Goal: Transaction & Acquisition: Purchase product/service

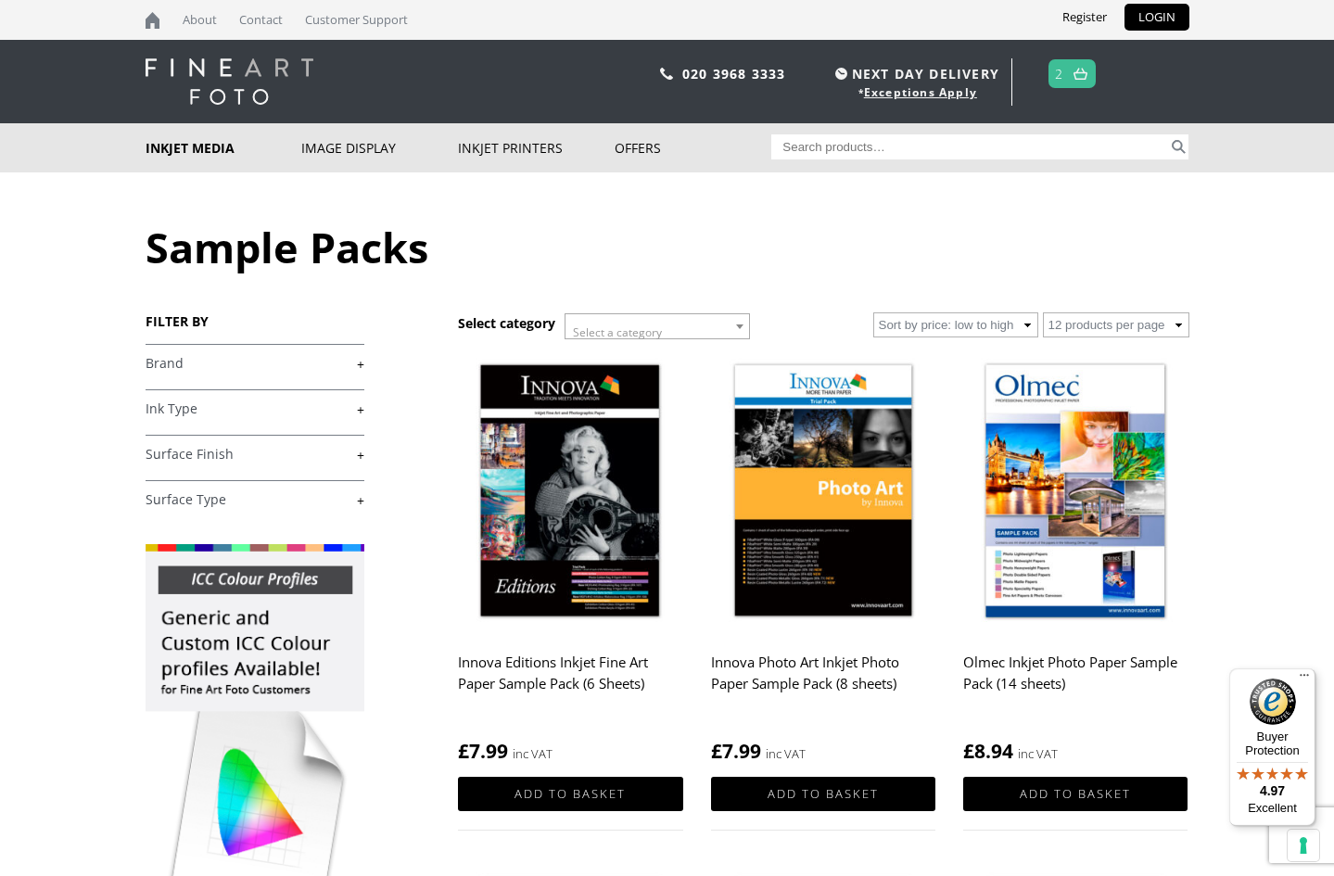
click at [361, 363] on link "+" at bounding box center [255, 364] width 219 height 18
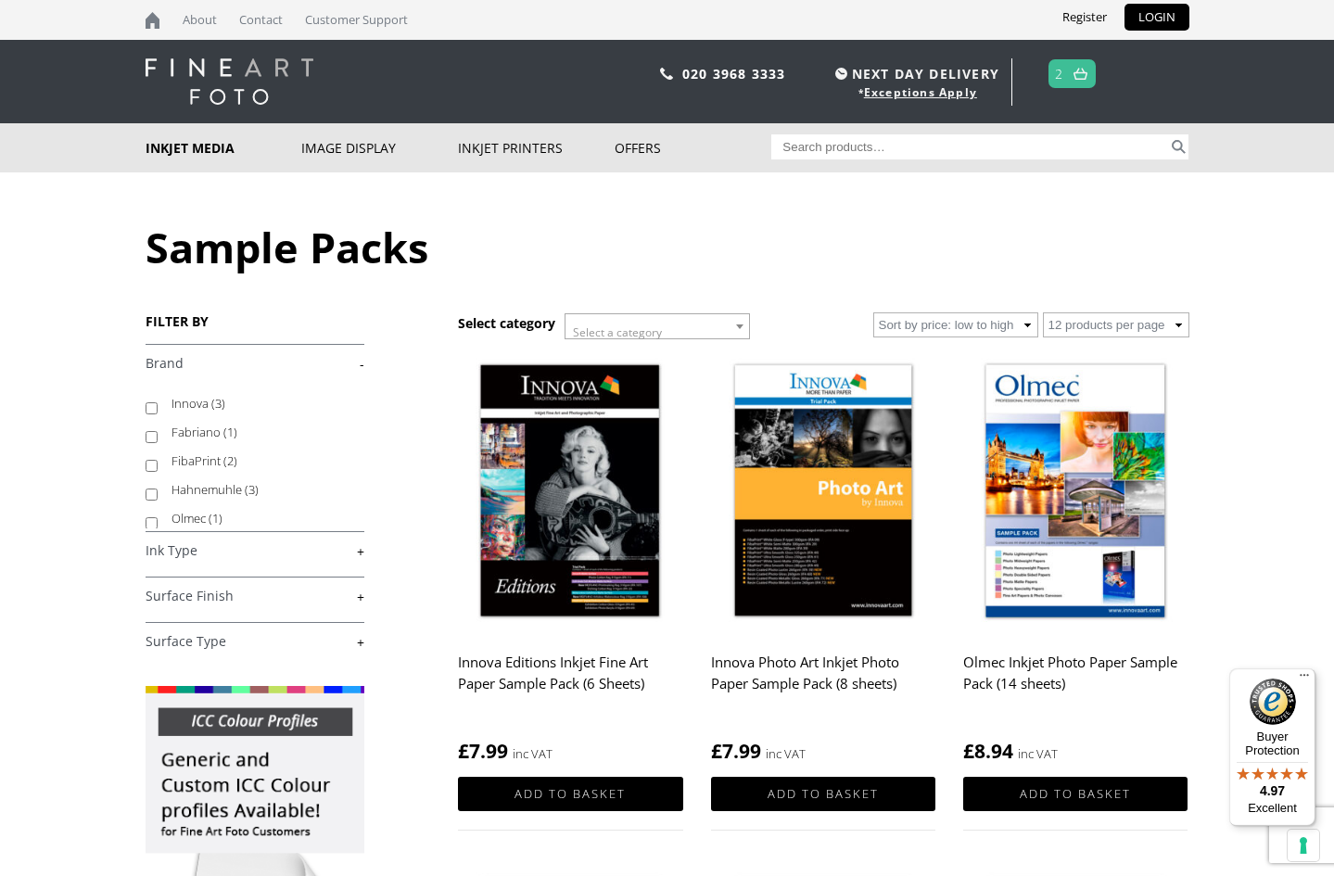
click at [147, 406] on input "Innova (3)" at bounding box center [152, 408] width 12 height 12
checkbox input "true"
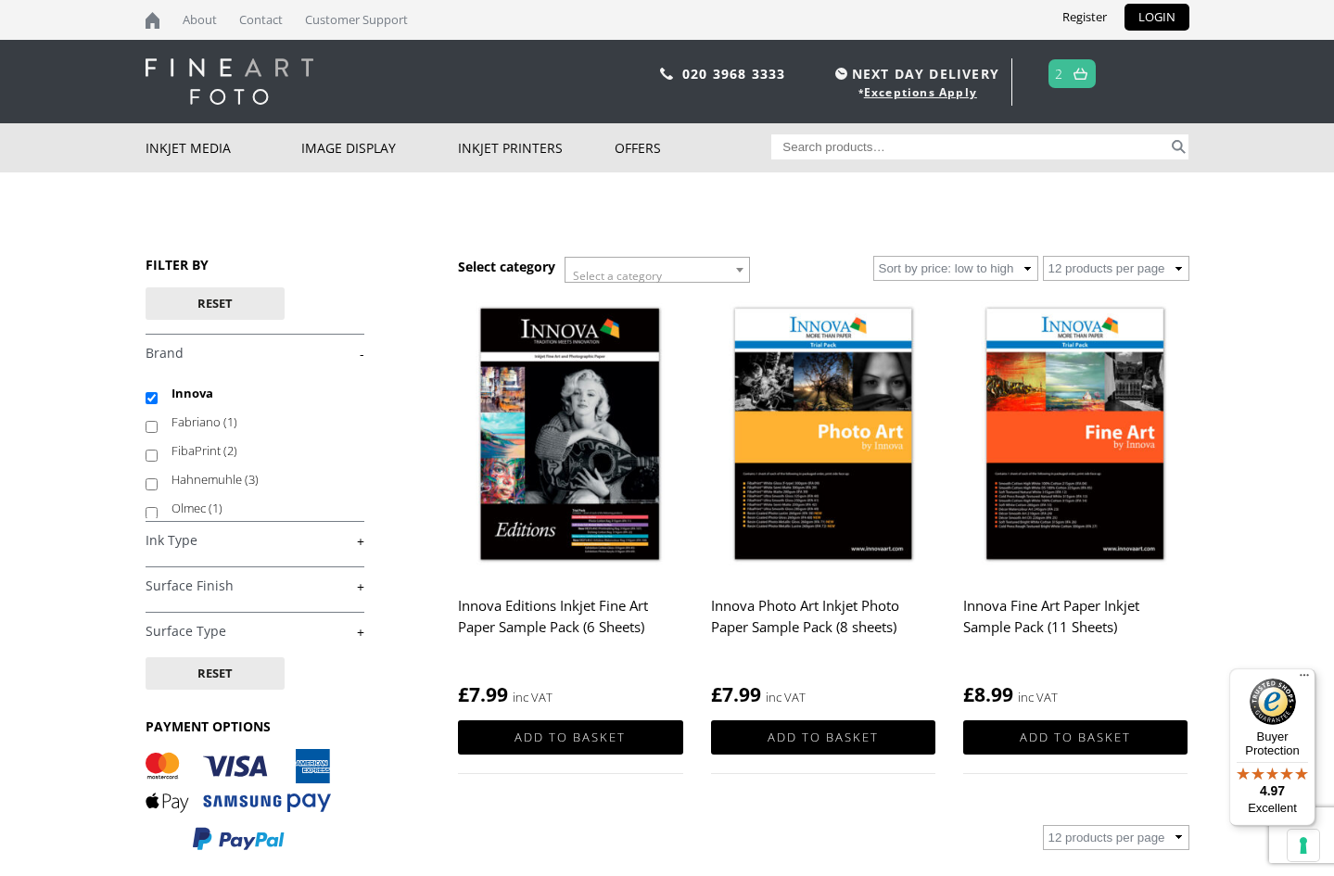
click at [363, 588] on link "+" at bounding box center [255, 587] width 219 height 18
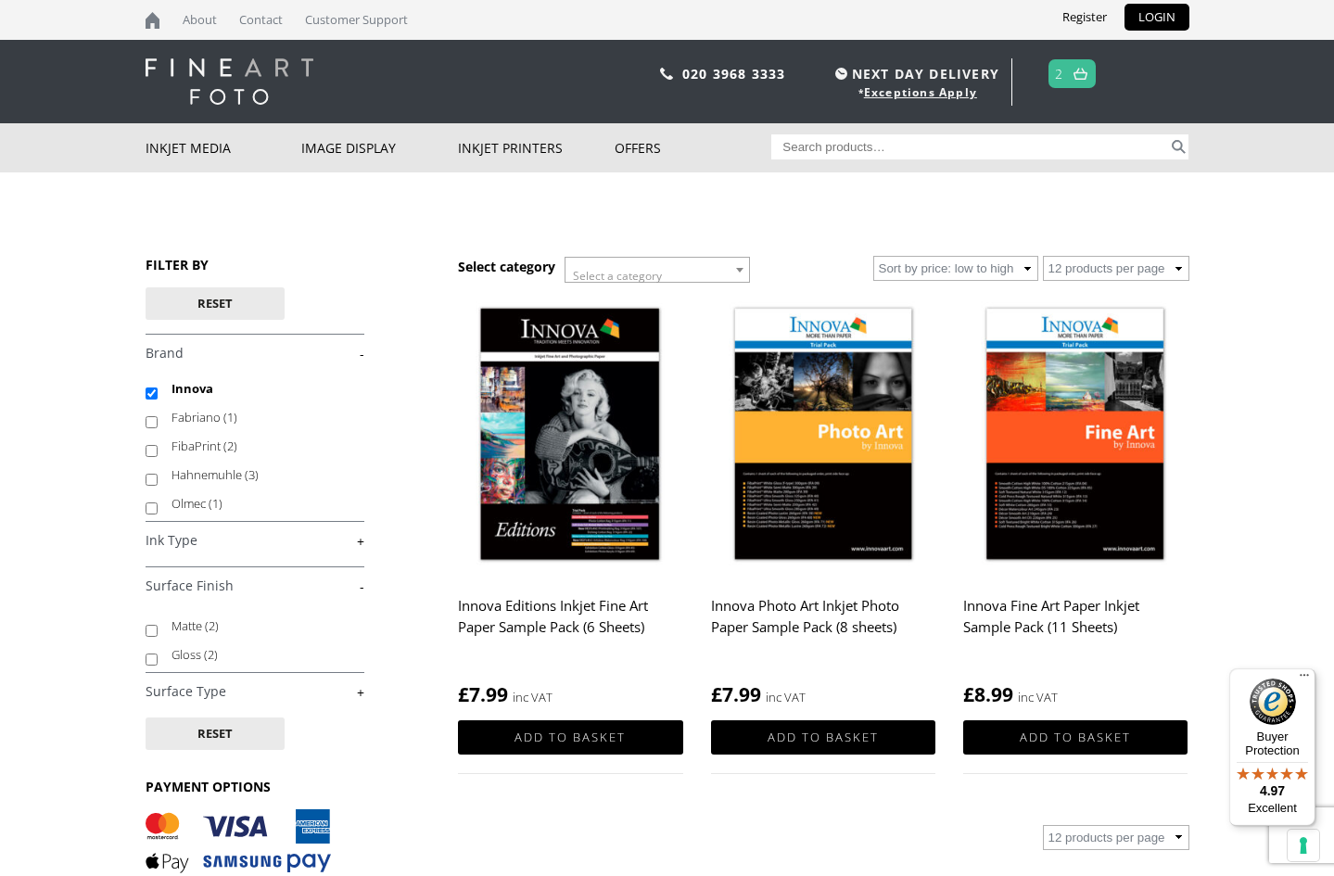
click at [147, 391] on input "Innova" at bounding box center [152, 394] width 12 height 12
checkbox input "false"
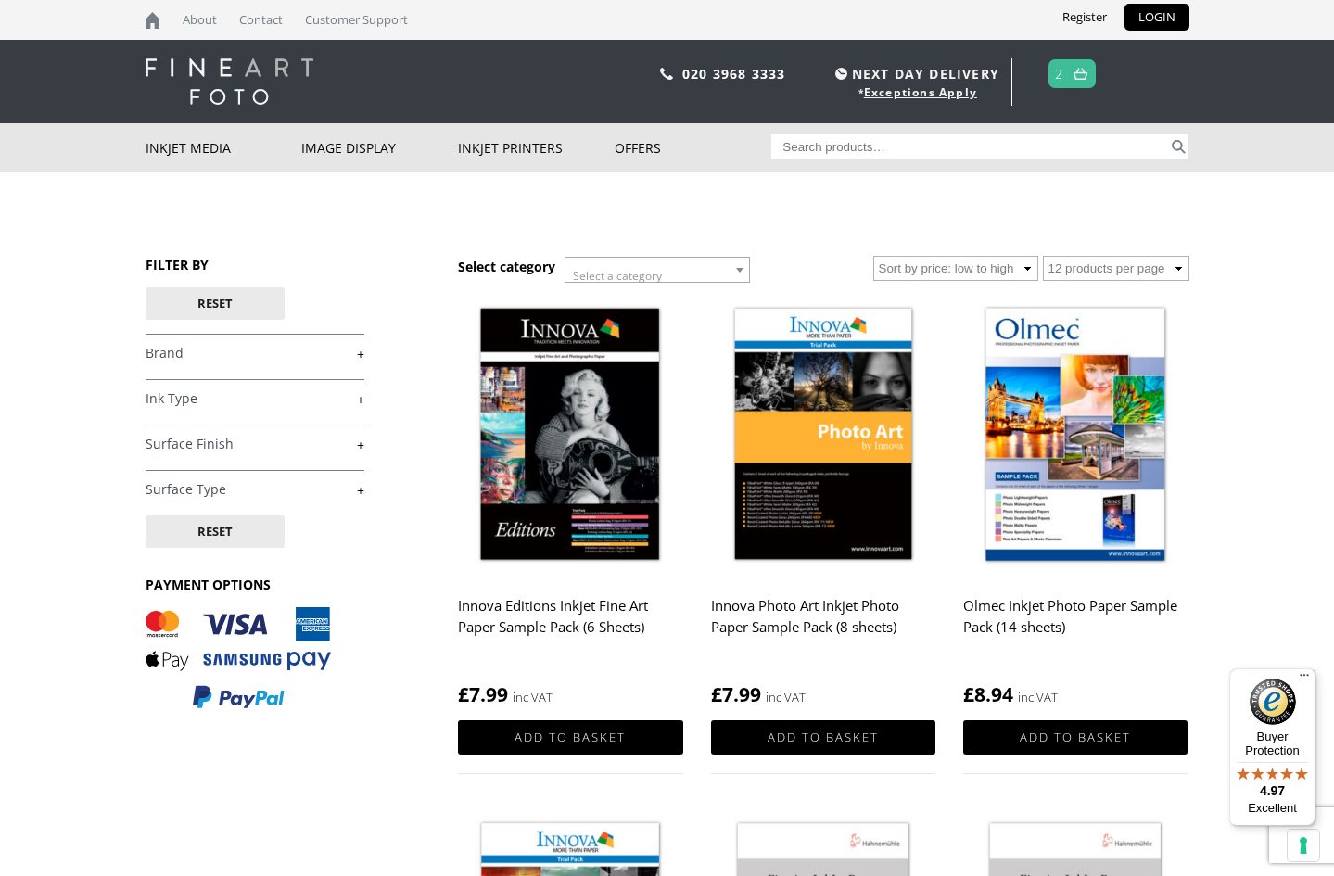
click at [358, 446] on link "+" at bounding box center [255, 445] width 219 height 18
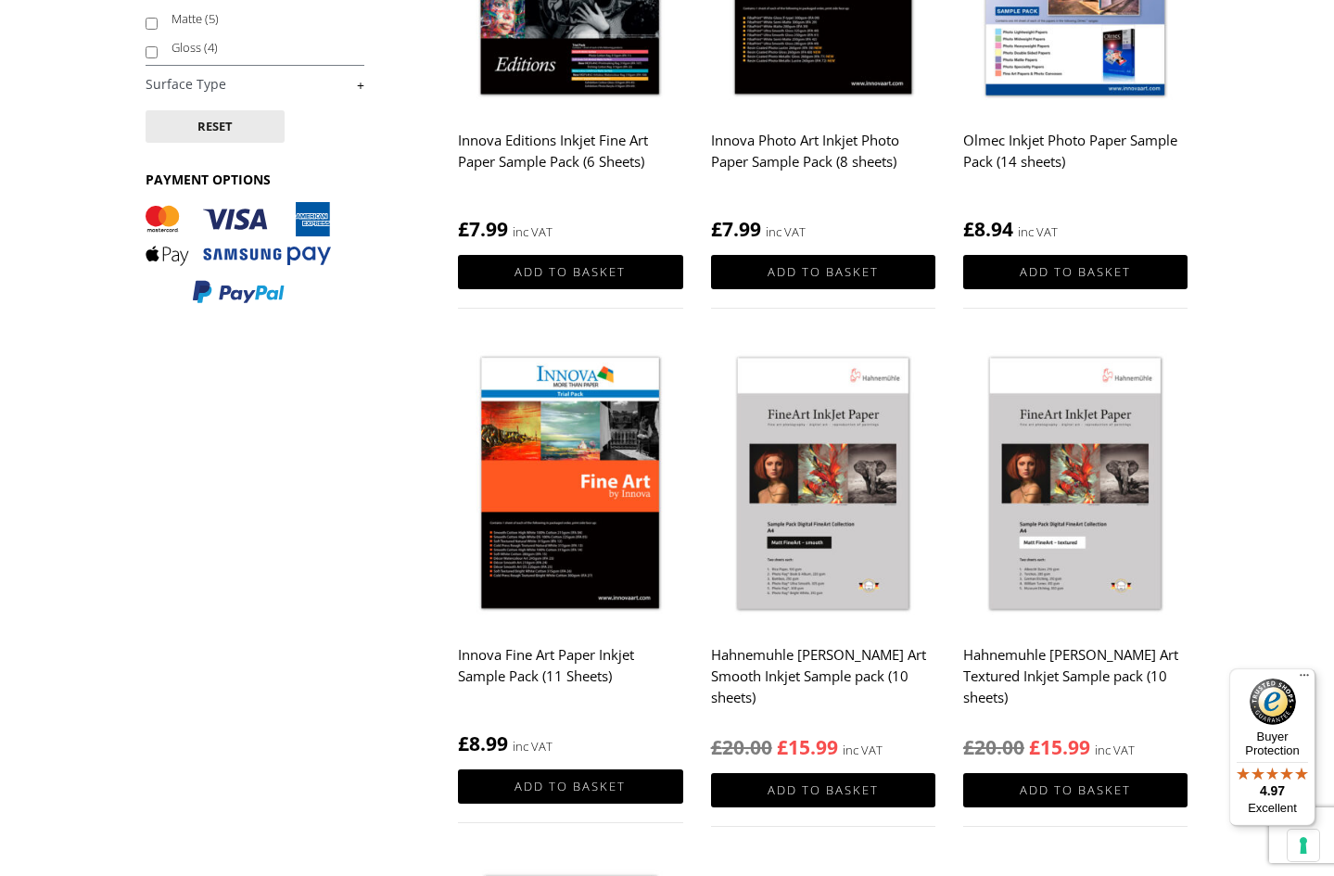
scroll to position [468, 0]
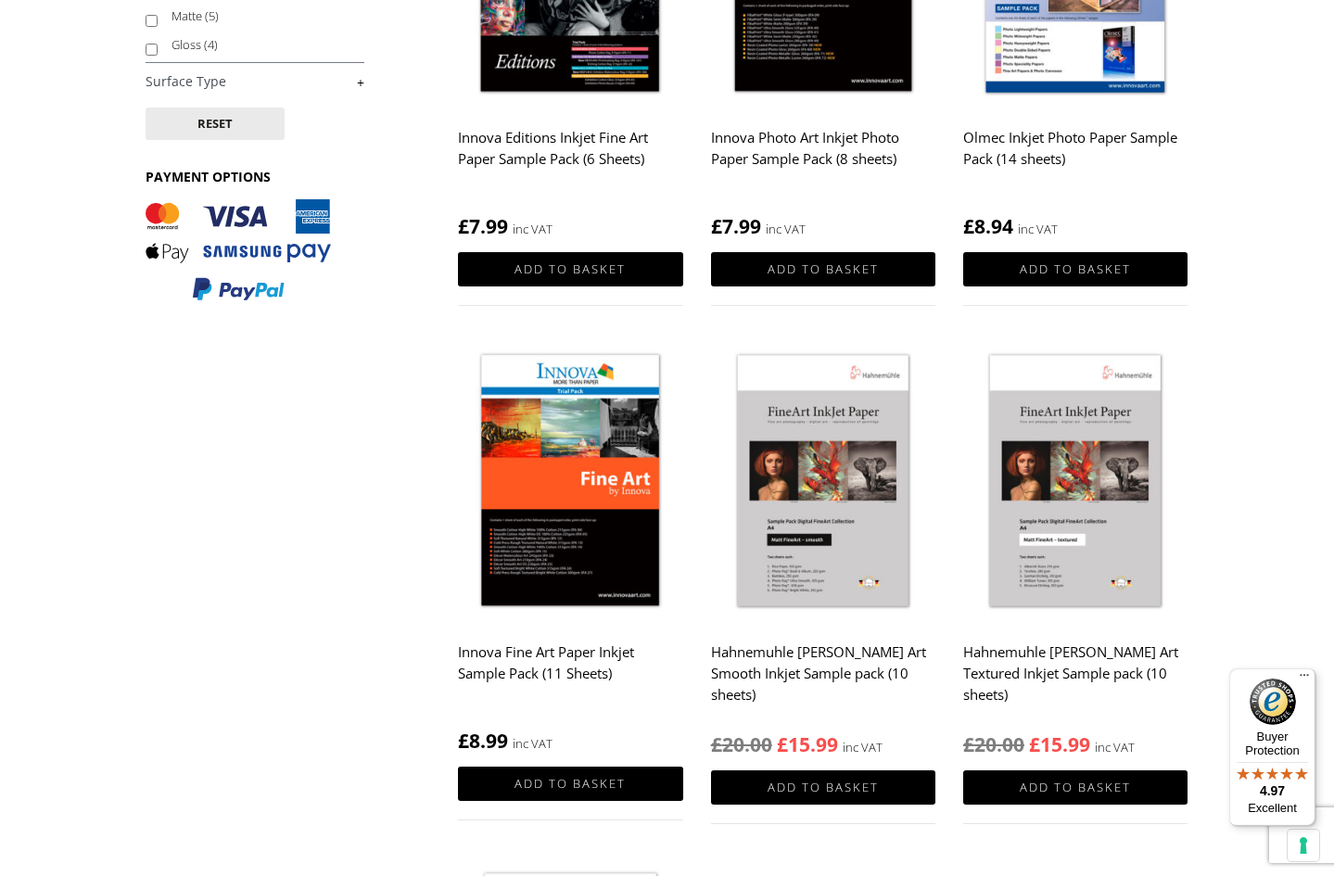
click at [593, 466] on img at bounding box center [570, 482] width 224 height 281
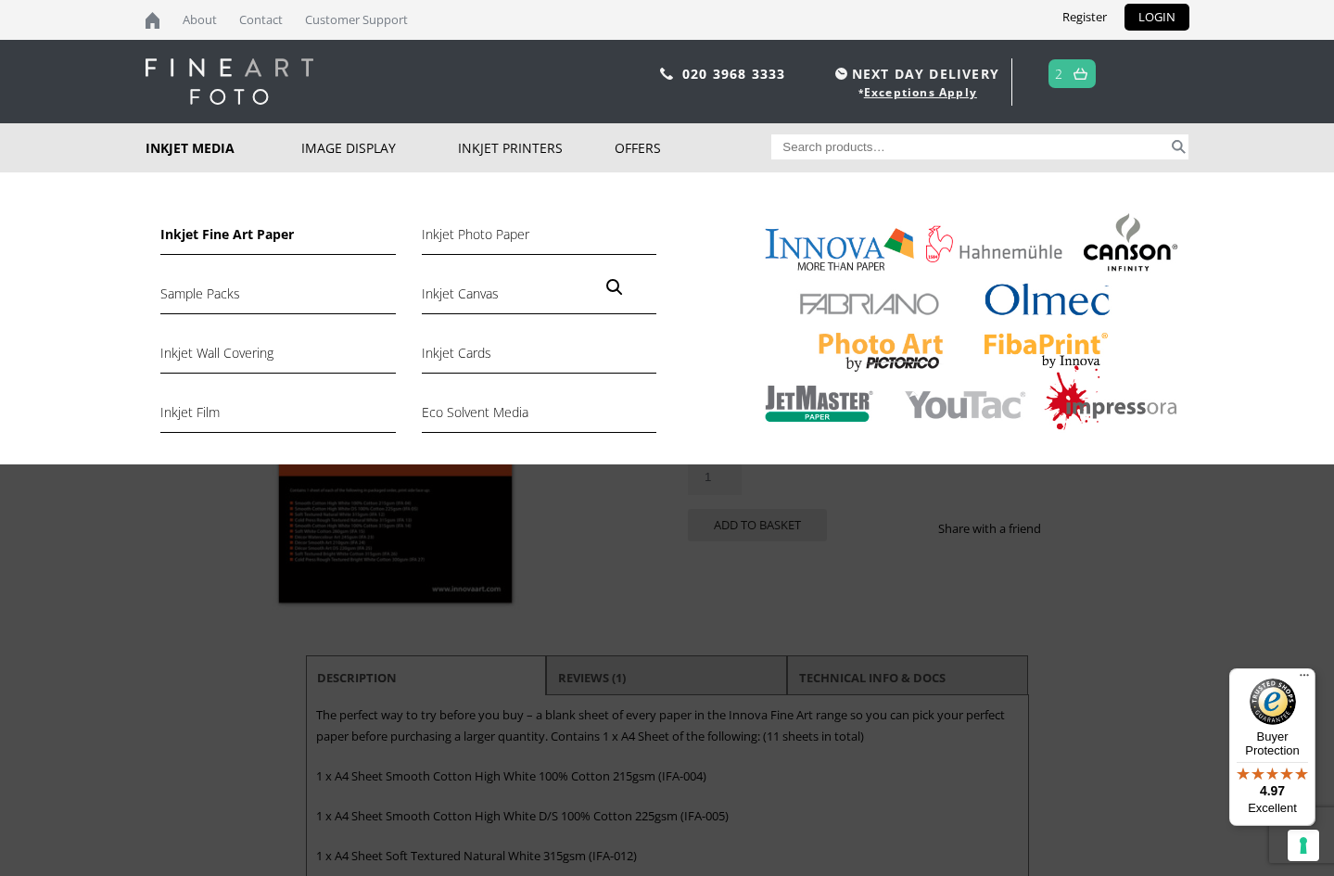
click at [217, 234] on link "Inkjet Fine Art Paper" at bounding box center [277, 239] width 235 height 32
click at [460, 234] on link "Inkjet Photo Paper" at bounding box center [539, 239] width 235 height 32
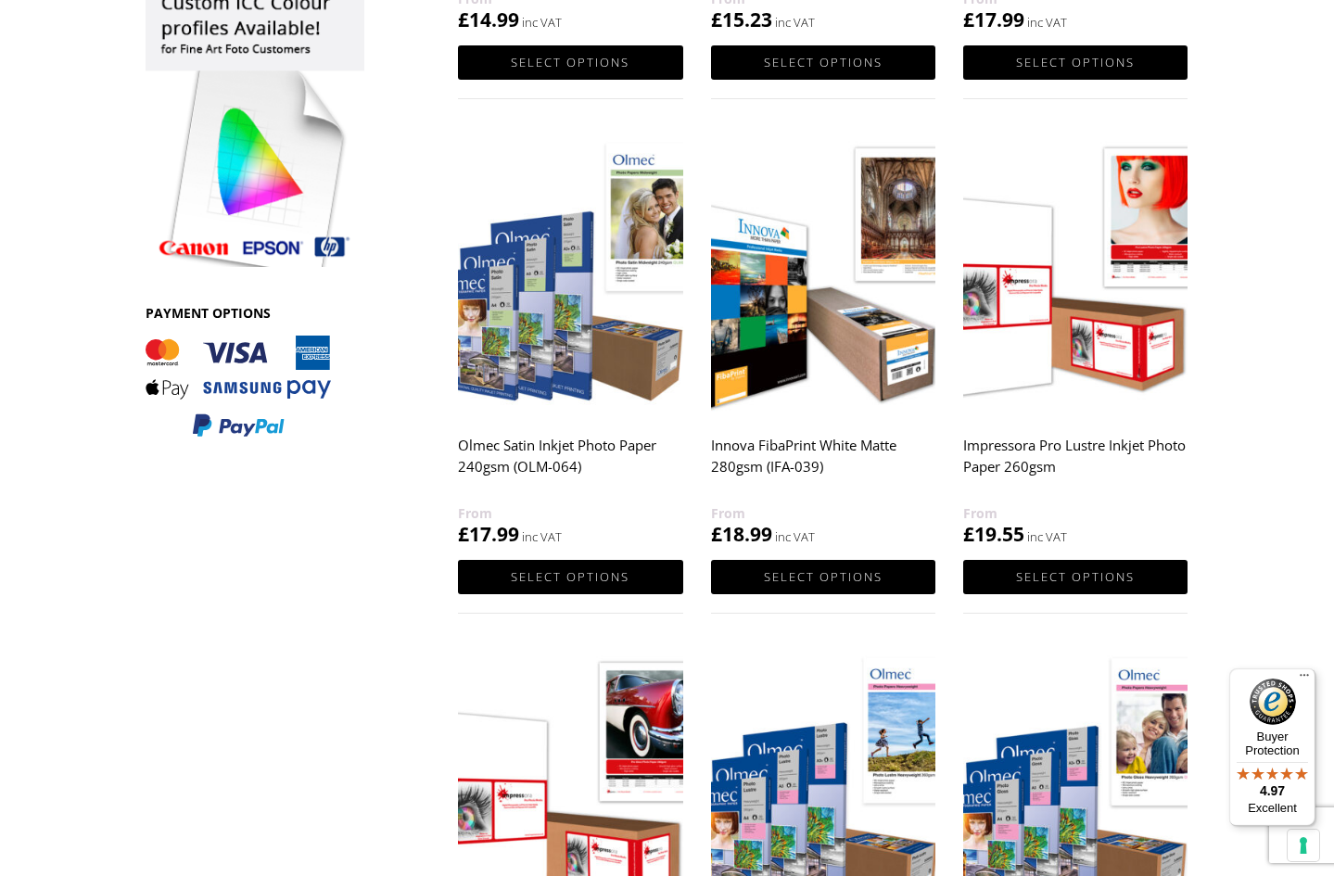
scroll to position [737, 0]
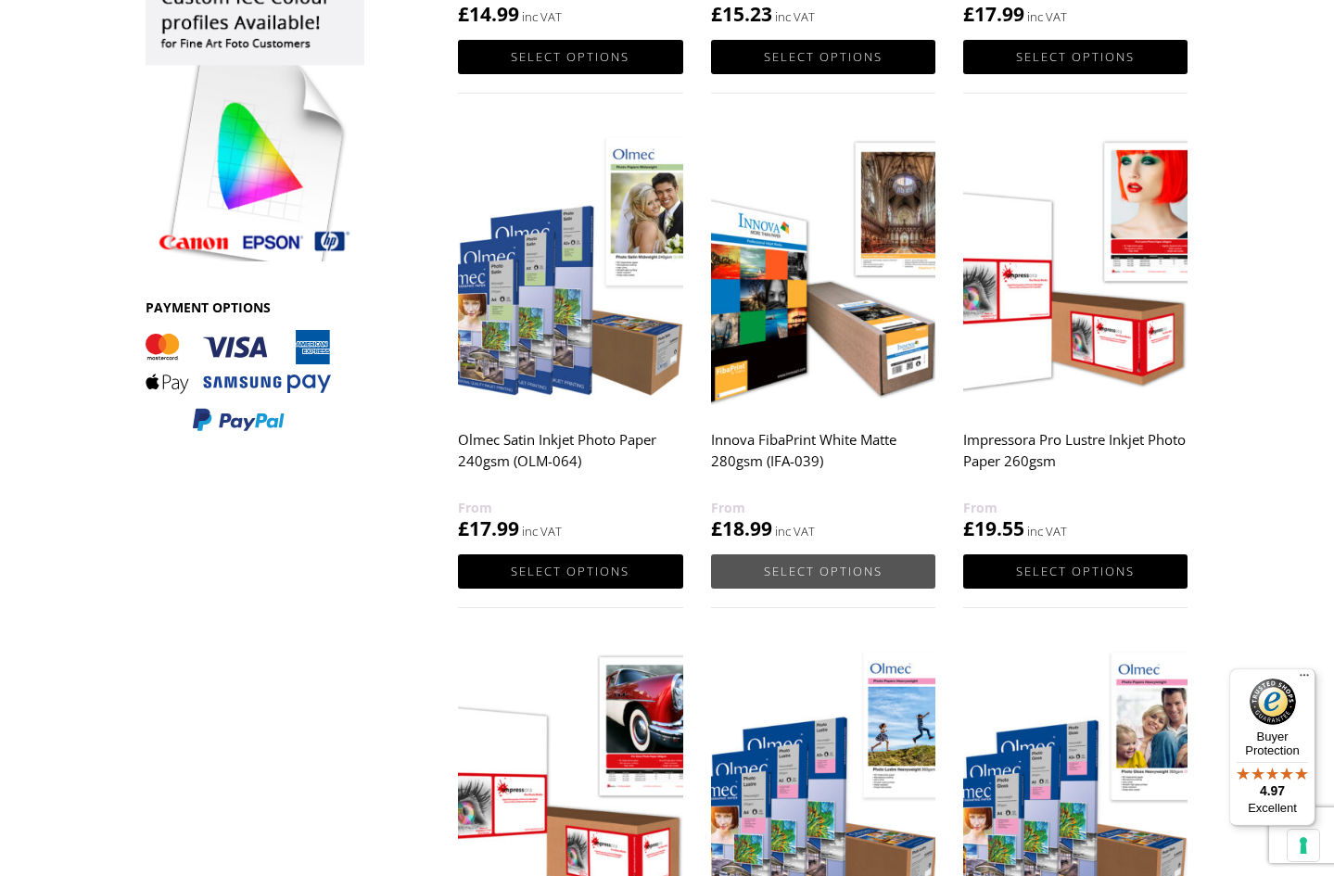
click at [839, 577] on link "Select options" at bounding box center [823, 572] width 224 height 34
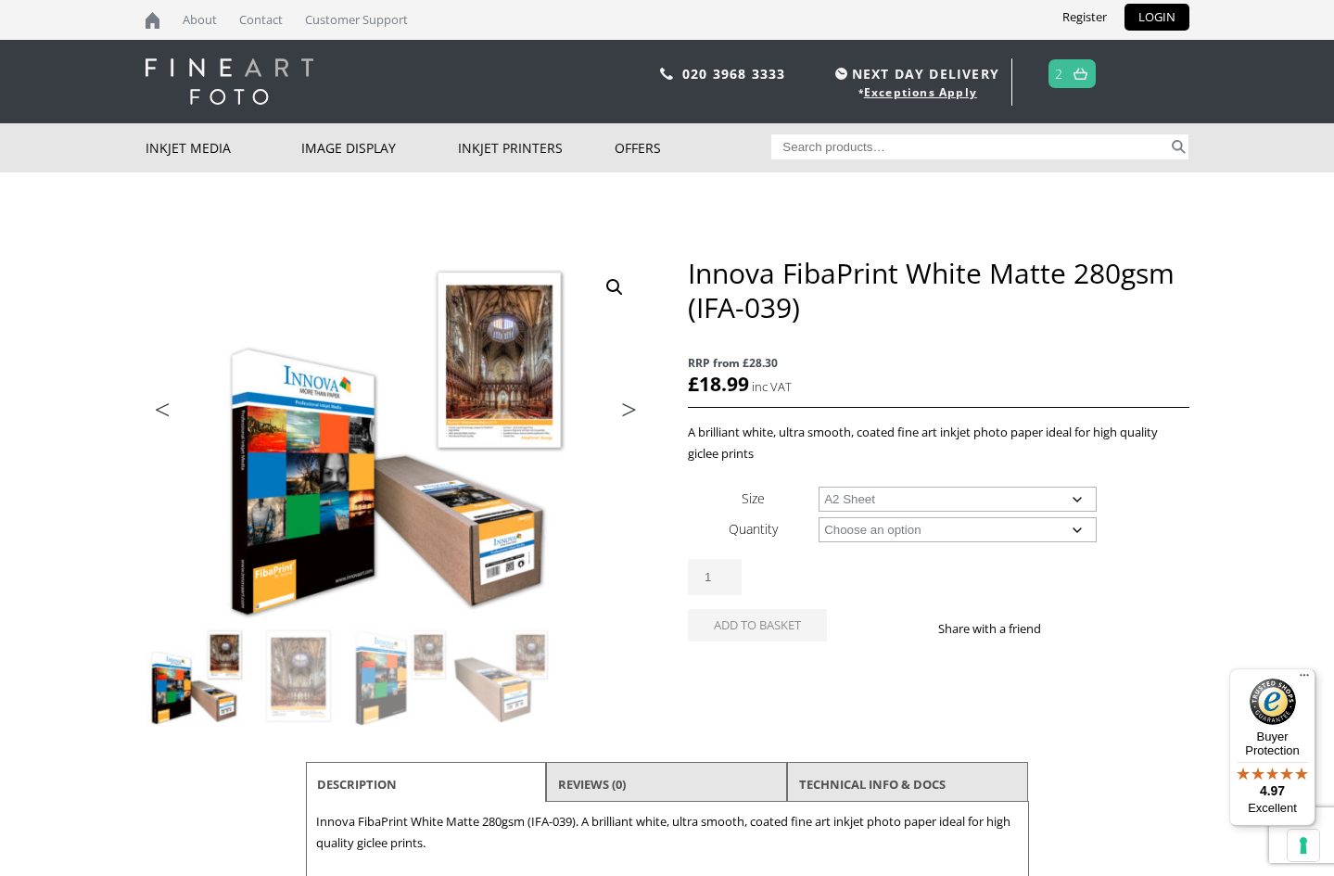
select select "a2-sheet"
select select "25-sheets"
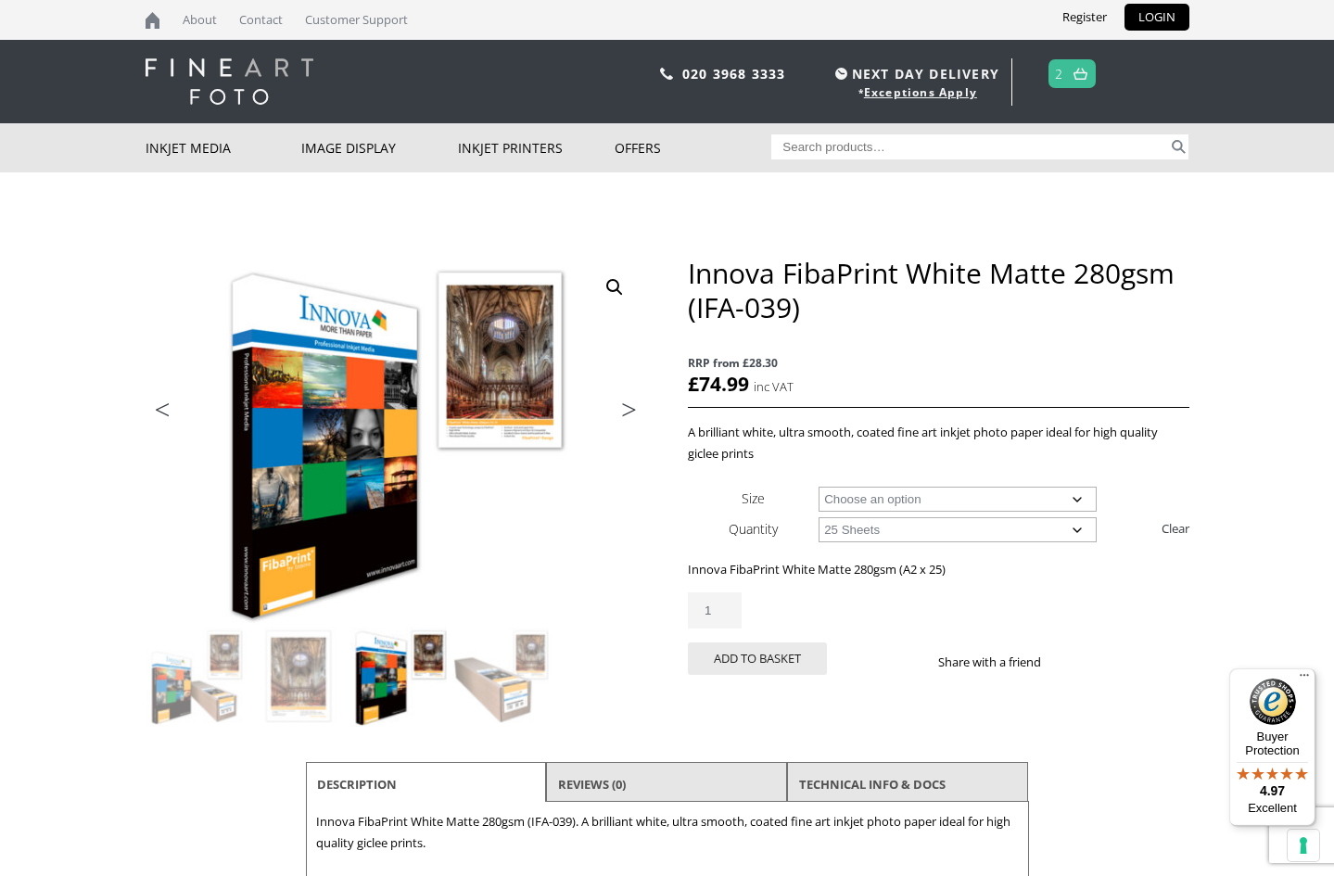
click at [1074, 580] on p "Innova FibaPrint White Matte 280gsm (A2 x 25)" at bounding box center [938, 569] width 501 height 21
select select
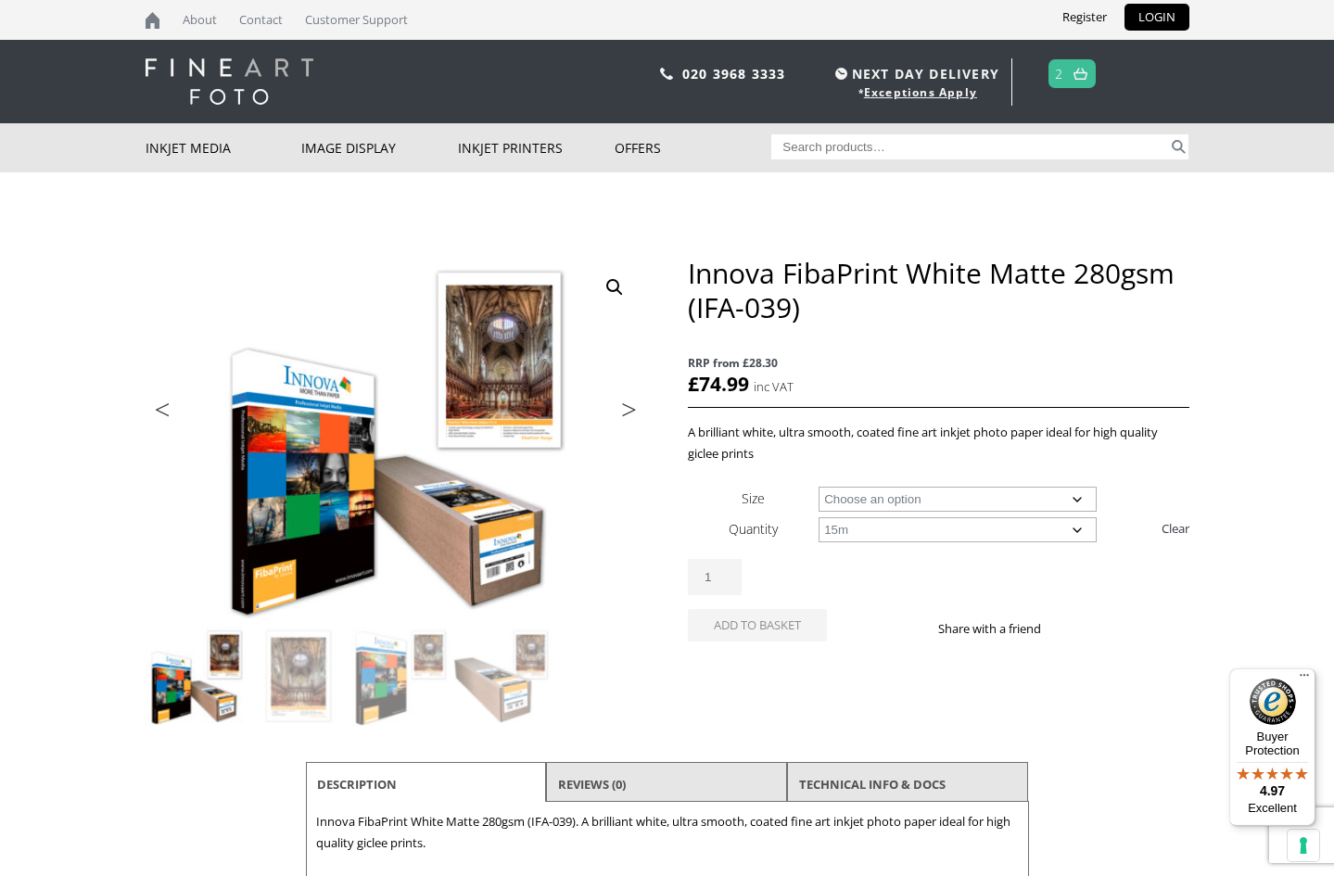
select select "15m"
select select "24-wide-roll"
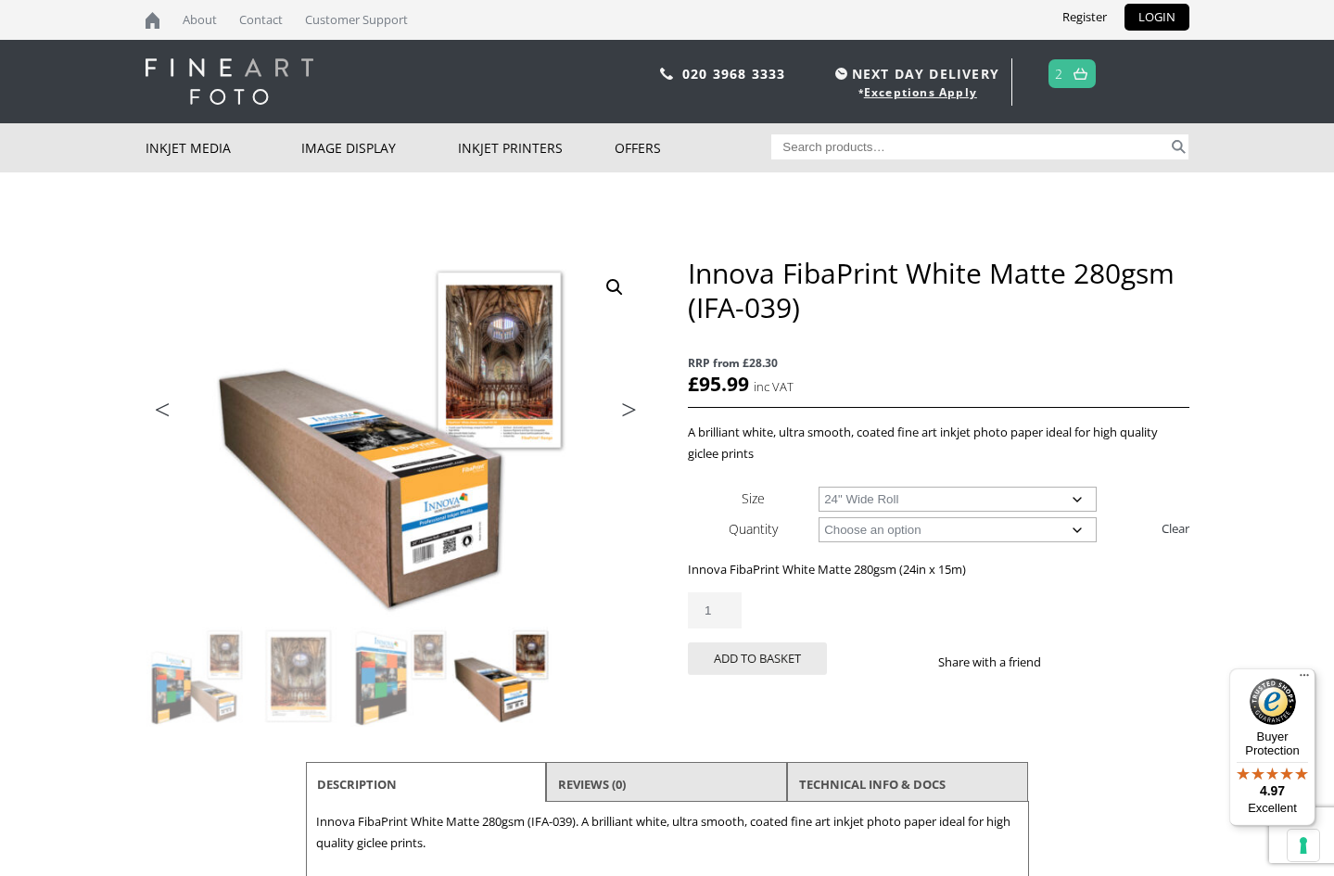
select select
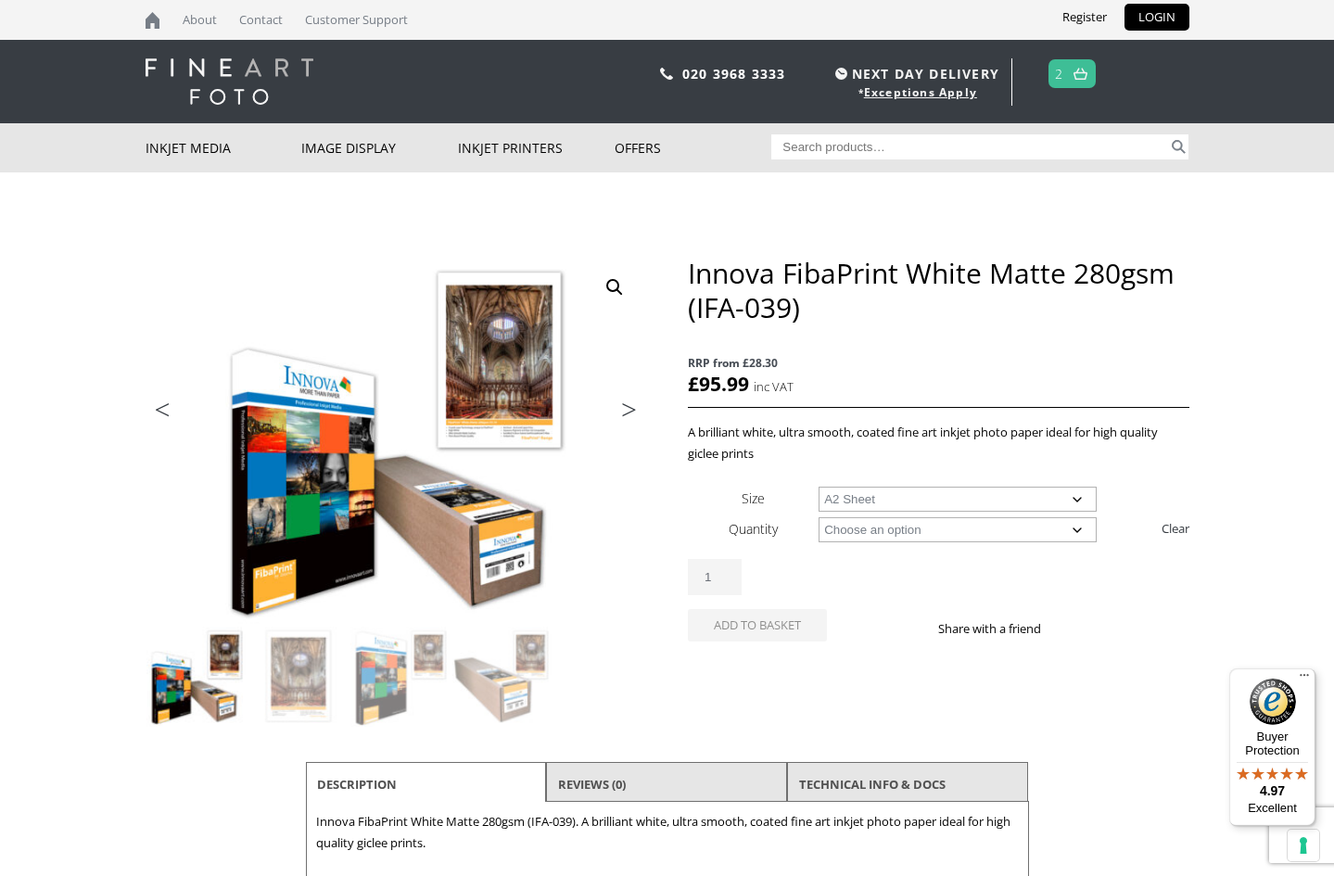
select select "a2-sheet"
select select "25-sheets"
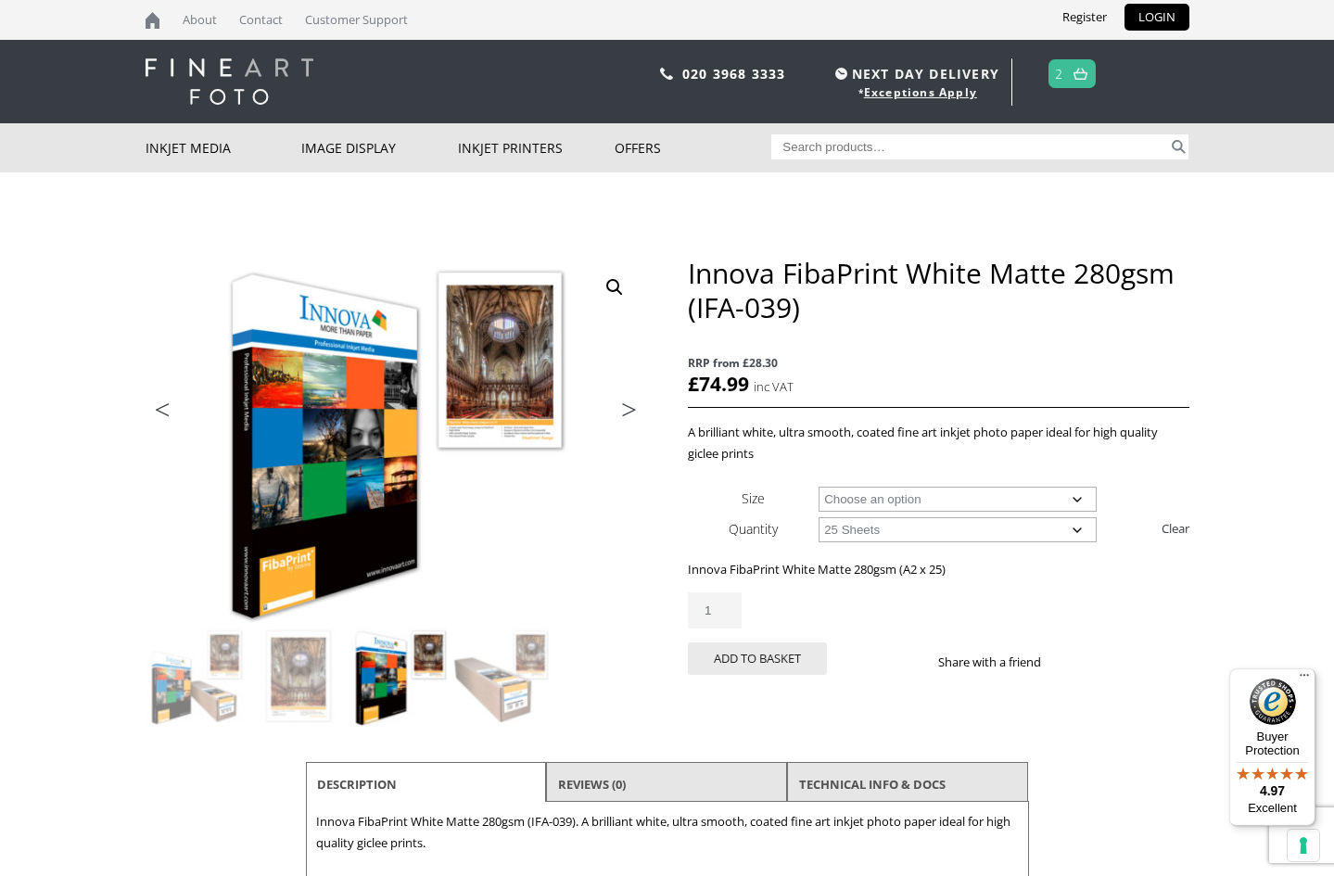
select select
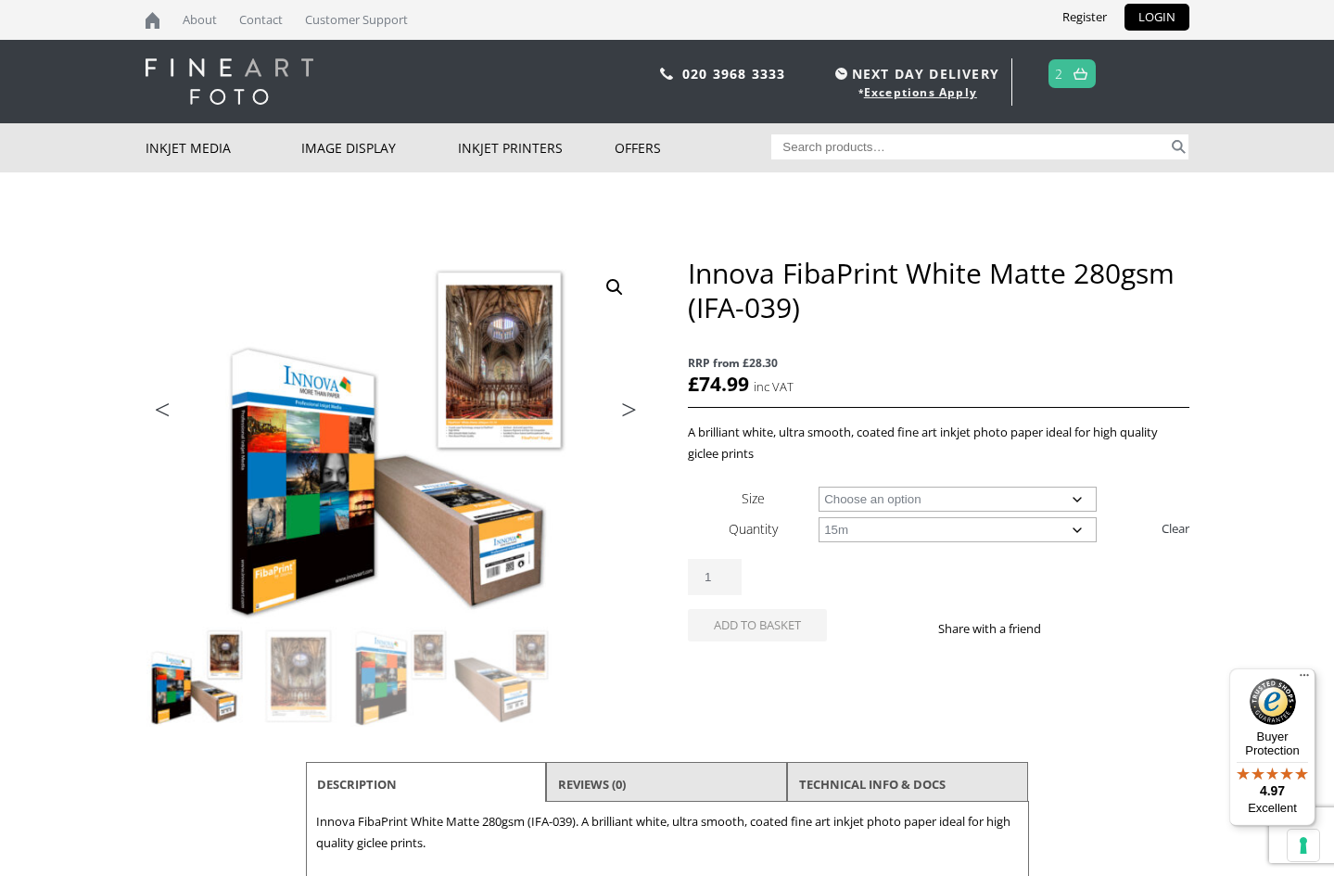
select select "15m"
select select "24-wide-roll"
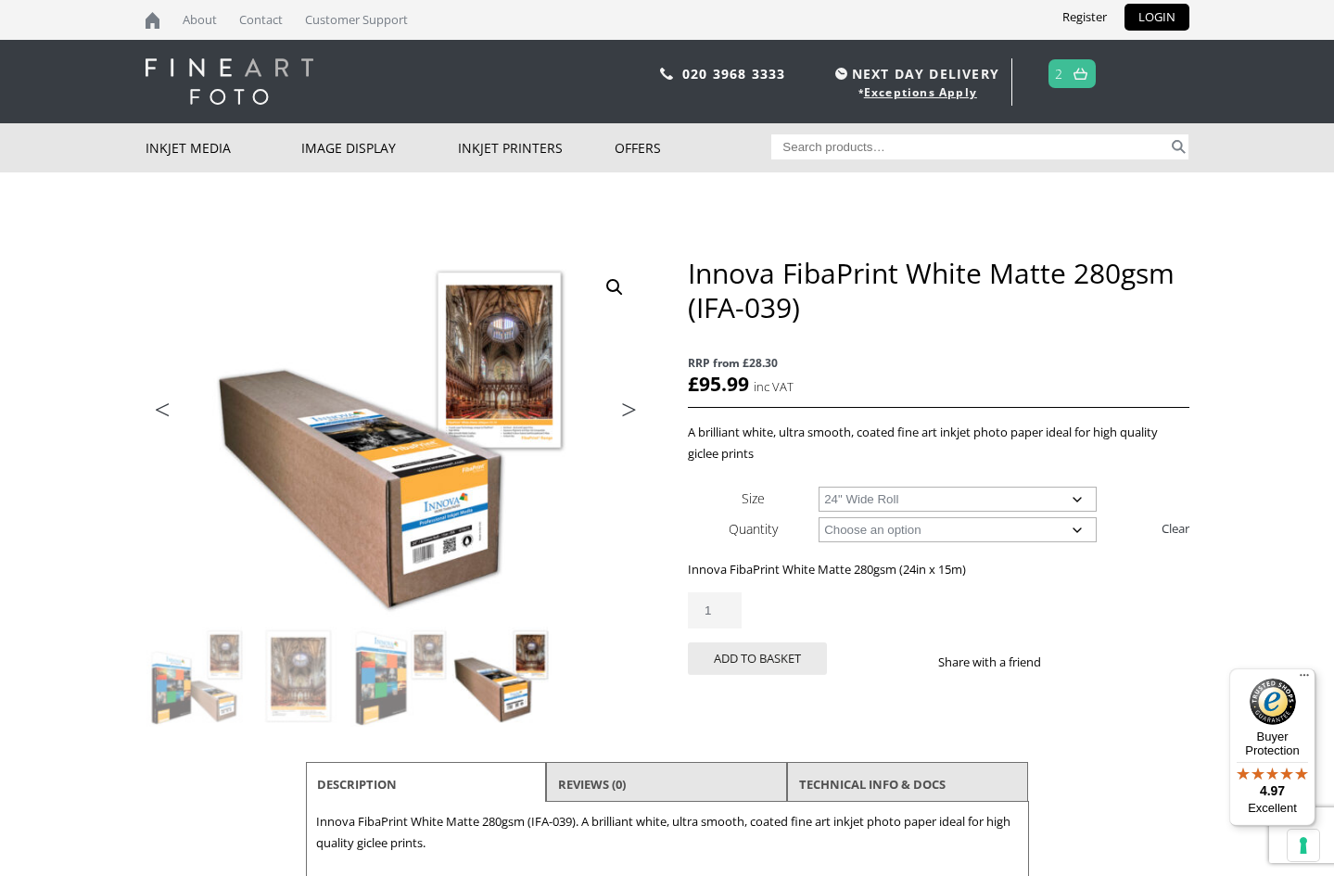
click at [1063, 76] on link "2" at bounding box center [1059, 73] width 8 height 27
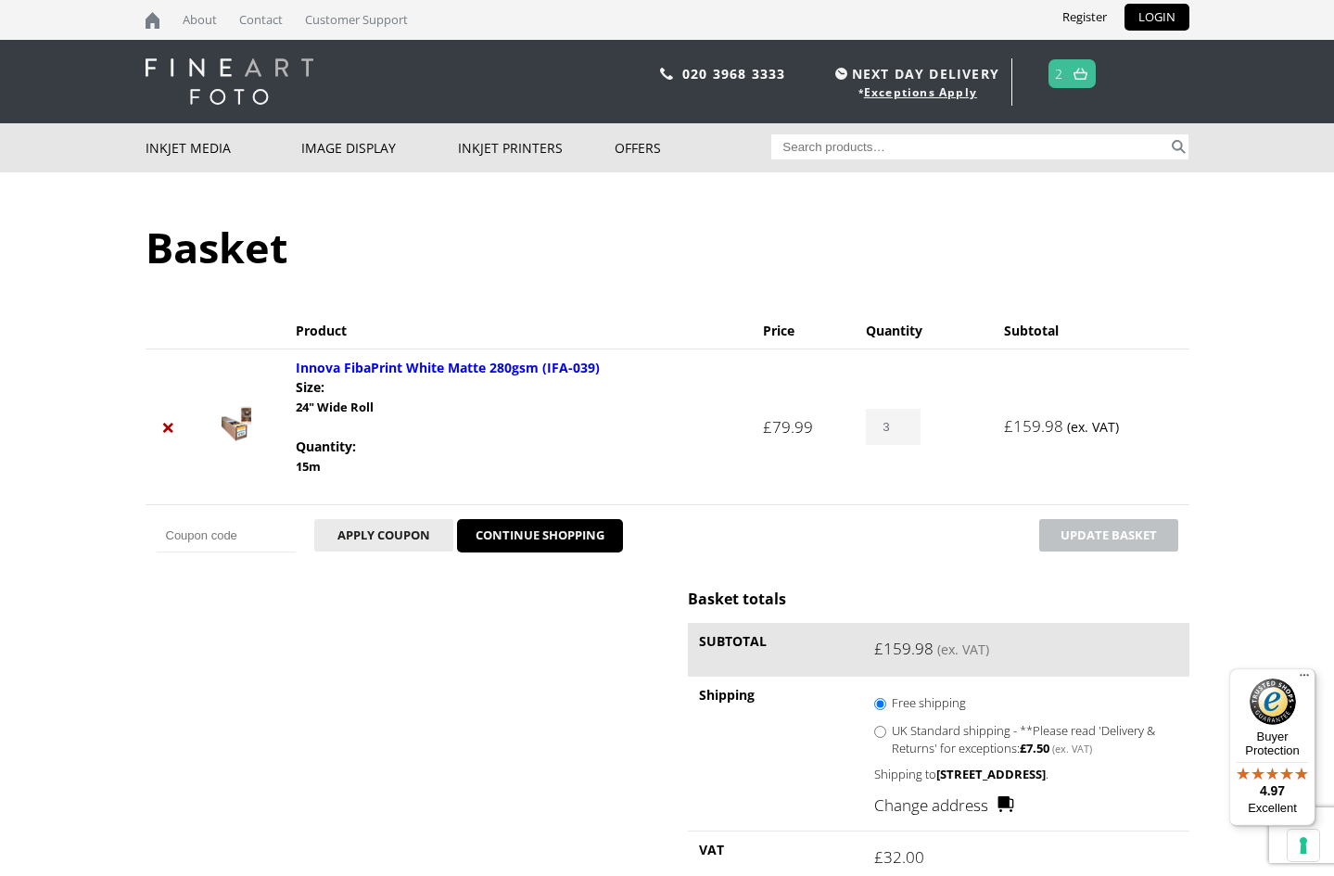
click at [899, 424] on input "3" at bounding box center [893, 427] width 54 height 36
click at [899, 424] on input "4" at bounding box center [893, 427] width 54 height 36
click at [899, 424] on input "5" at bounding box center [893, 427] width 54 height 36
click at [899, 427] on input "6" at bounding box center [893, 427] width 54 height 36
click at [899, 427] on input "7" at bounding box center [893, 427] width 54 height 36
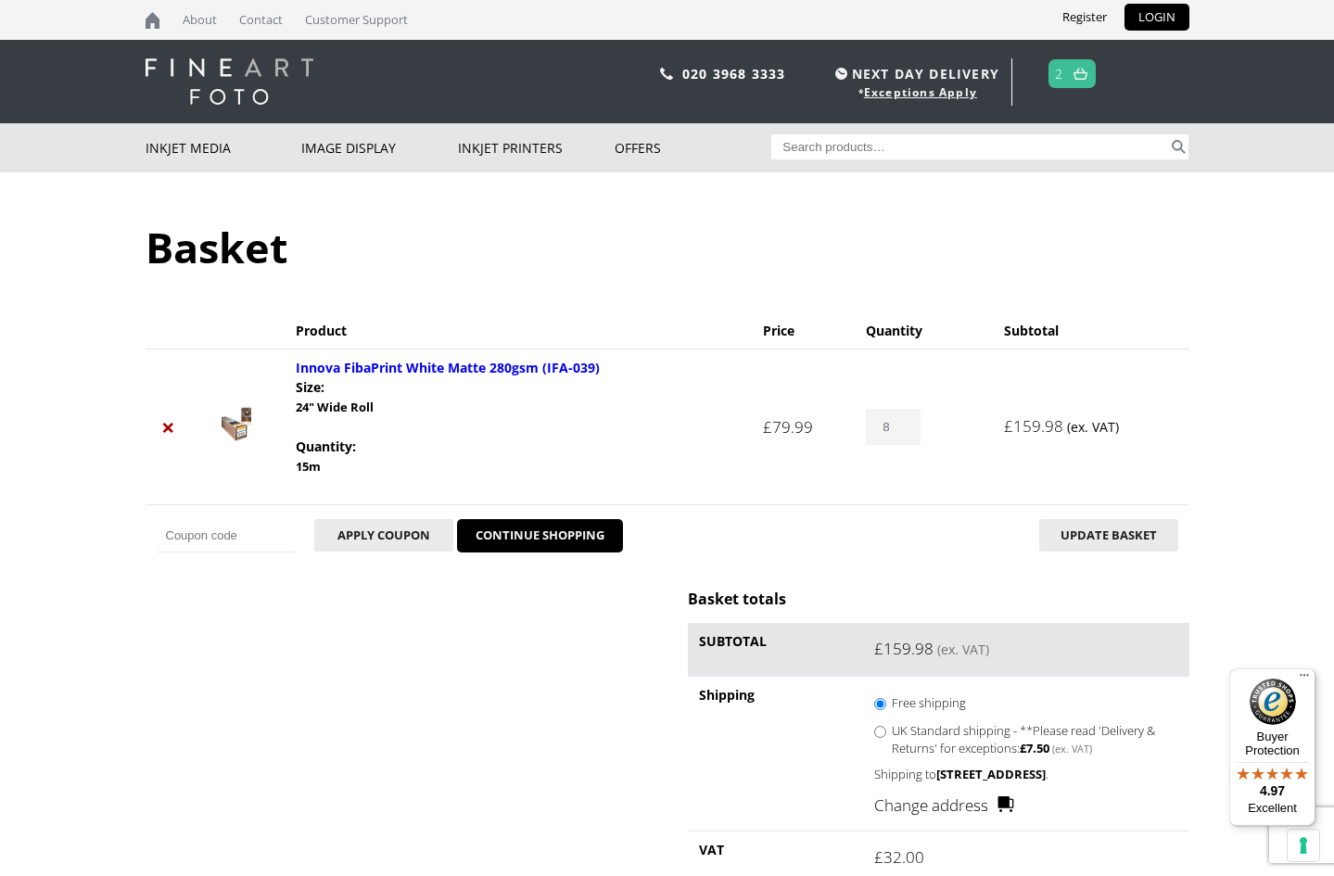
click at [899, 427] on input "8" at bounding box center [893, 427] width 54 height 36
click at [899, 427] on input "9" at bounding box center [893, 427] width 54 height 36
click at [899, 427] on input "10" at bounding box center [893, 427] width 54 height 36
click at [899, 422] on input "12" at bounding box center [893, 427] width 54 height 36
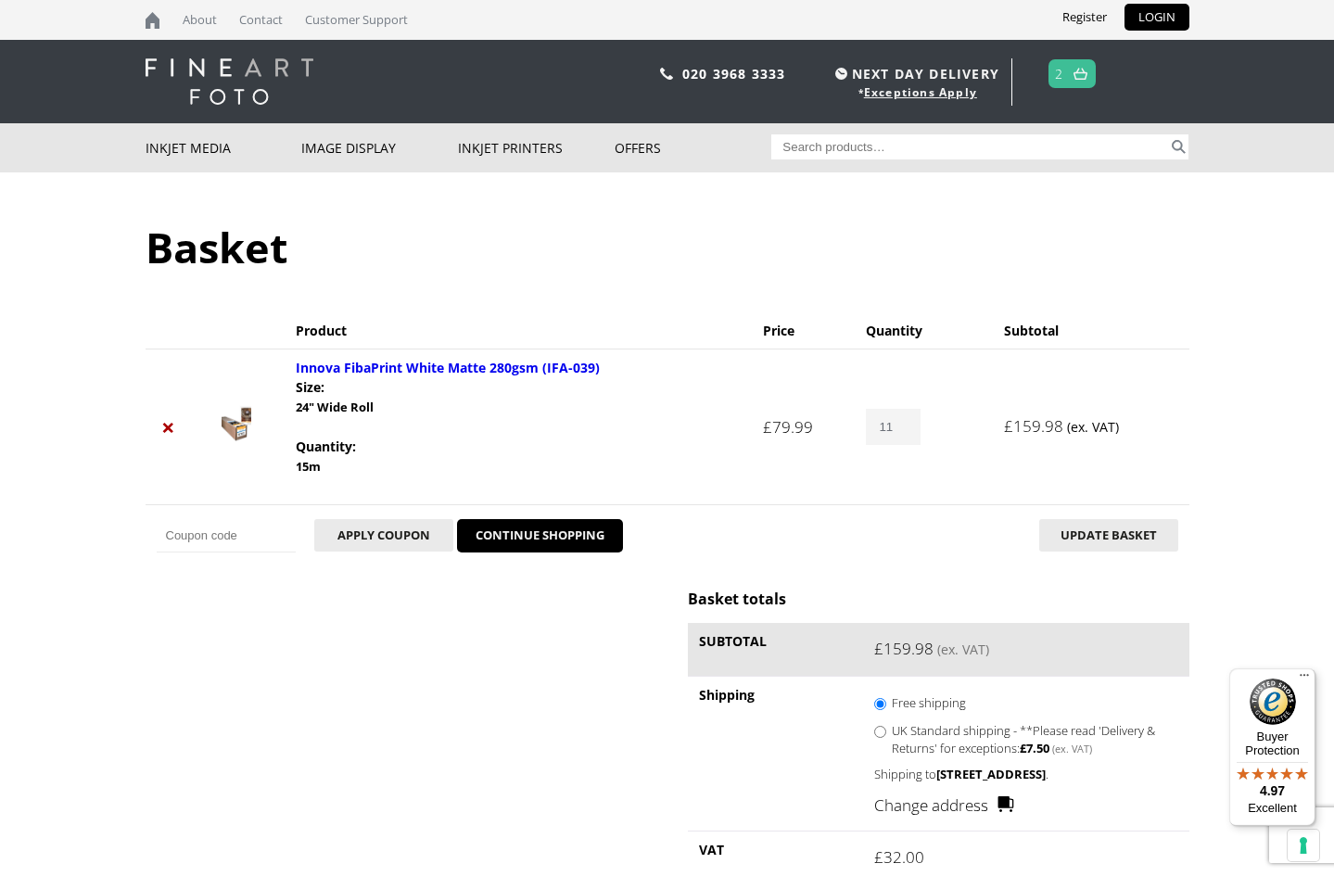
click at [901, 434] on input "11" at bounding box center [893, 427] width 54 height 36
click at [901, 434] on input "10" at bounding box center [893, 427] width 54 height 36
click at [901, 434] on input "9" at bounding box center [893, 427] width 54 height 36
click at [900, 430] on input "8" at bounding box center [893, 427] width 54 height 36
click at [900, 430] on input "7" at bounding box center [893, 427] width 54 height 36
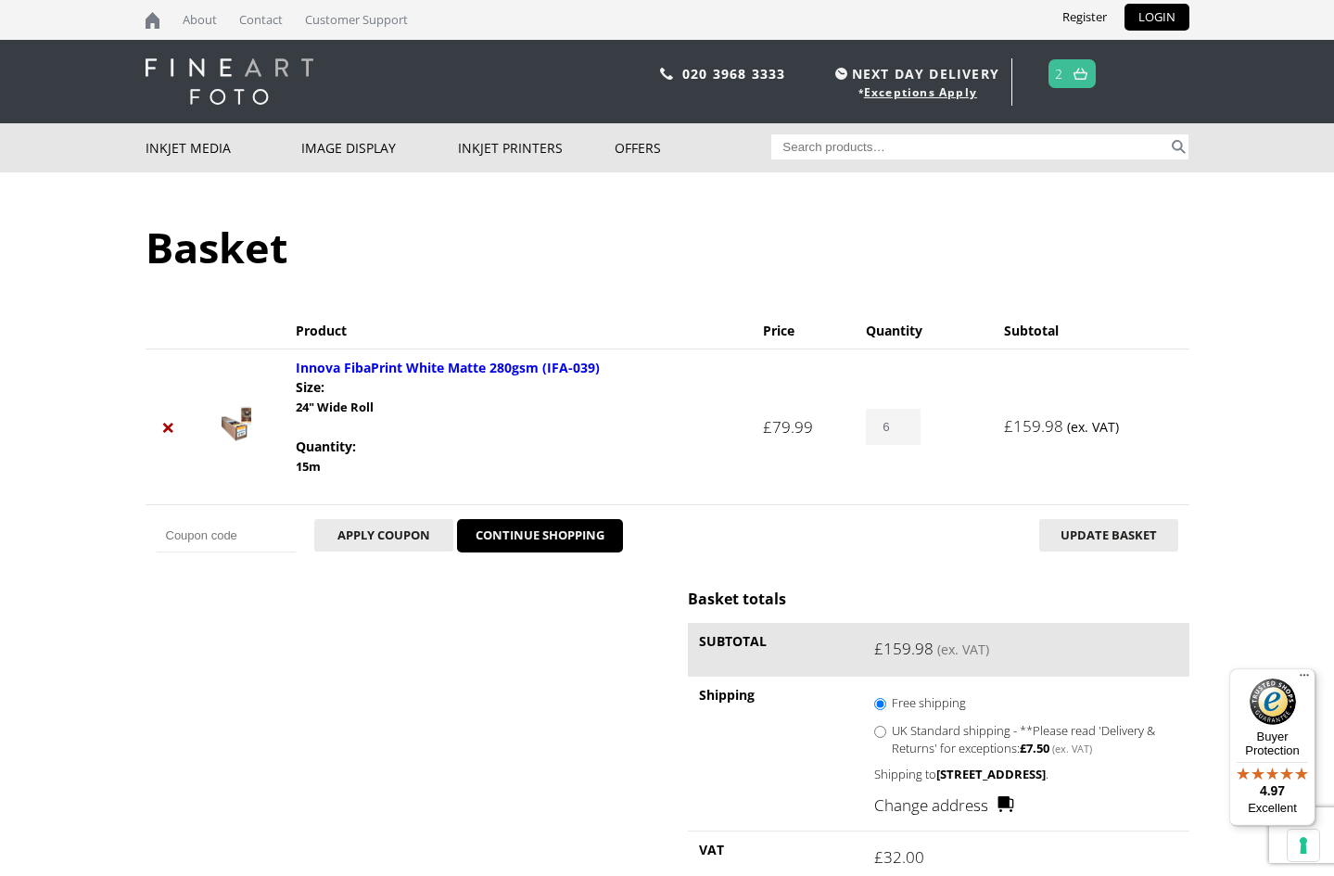
click at [900, 430] on input "6" at bounding box center [893, 427] width 54 height 36
click at [900, 430] on input "5" at bounding box center [893, 427] width 54 height 36
click at [900, 430] on input "4" at bounding box center [893, 427] width 54 height 36
click at [900, 430] on input "3" at bounding box center [893, 427] width 54 height 36
click at [900, 430] on input "2" at bounding box center [893, 427] width 54 height 36
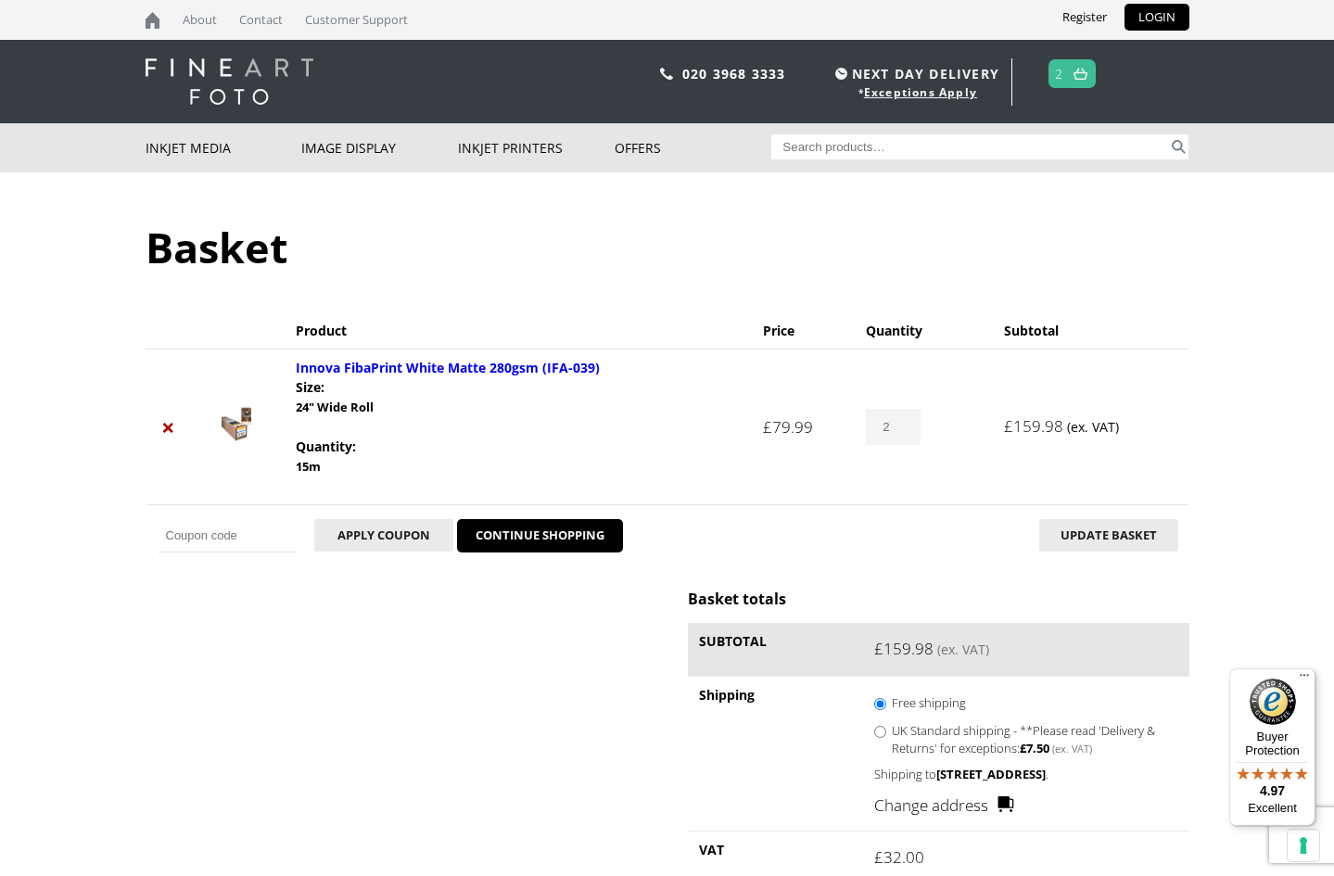
type input "1"
click at [900, 430] on input "1" at bounding box center [893, 427] width 54 height 36
click at [1078, 529] on button "Update basket" at bounding box center [1108, 535] width 139 height 32
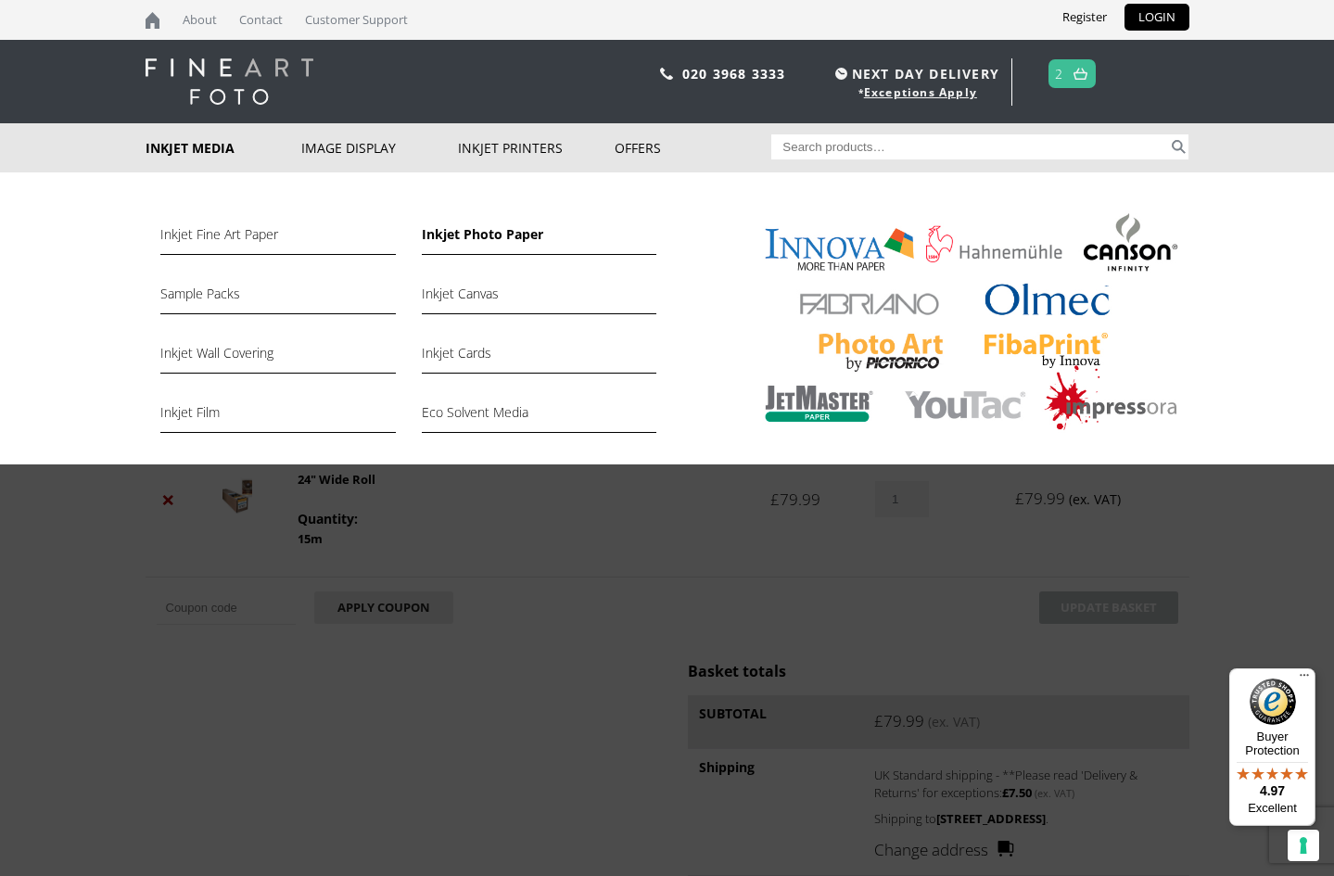
click at [469, 238] on link "Inkjet Photo Paper" at bounding box center [539, 239] width 235 height 32
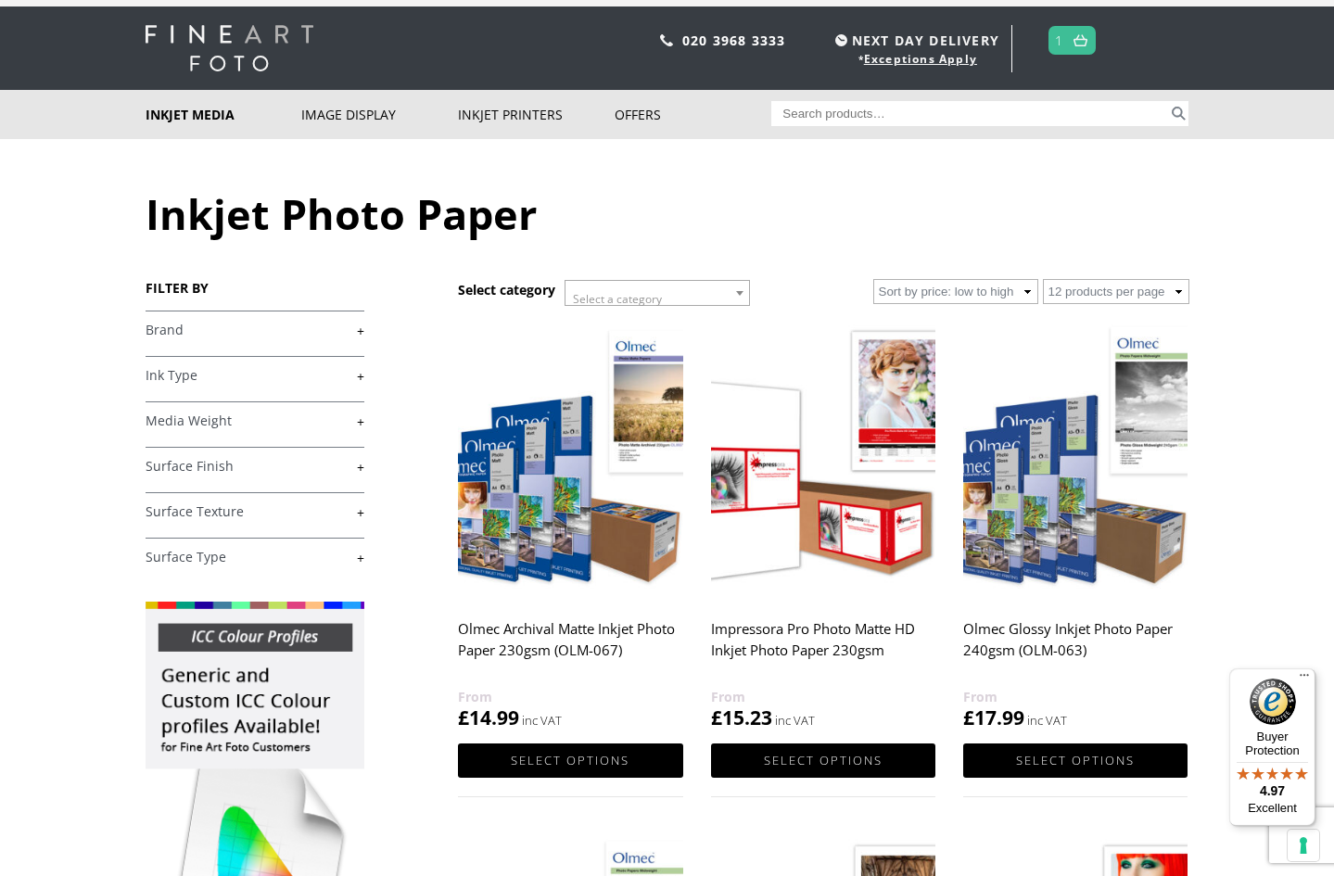
scroll to position [9, 0]
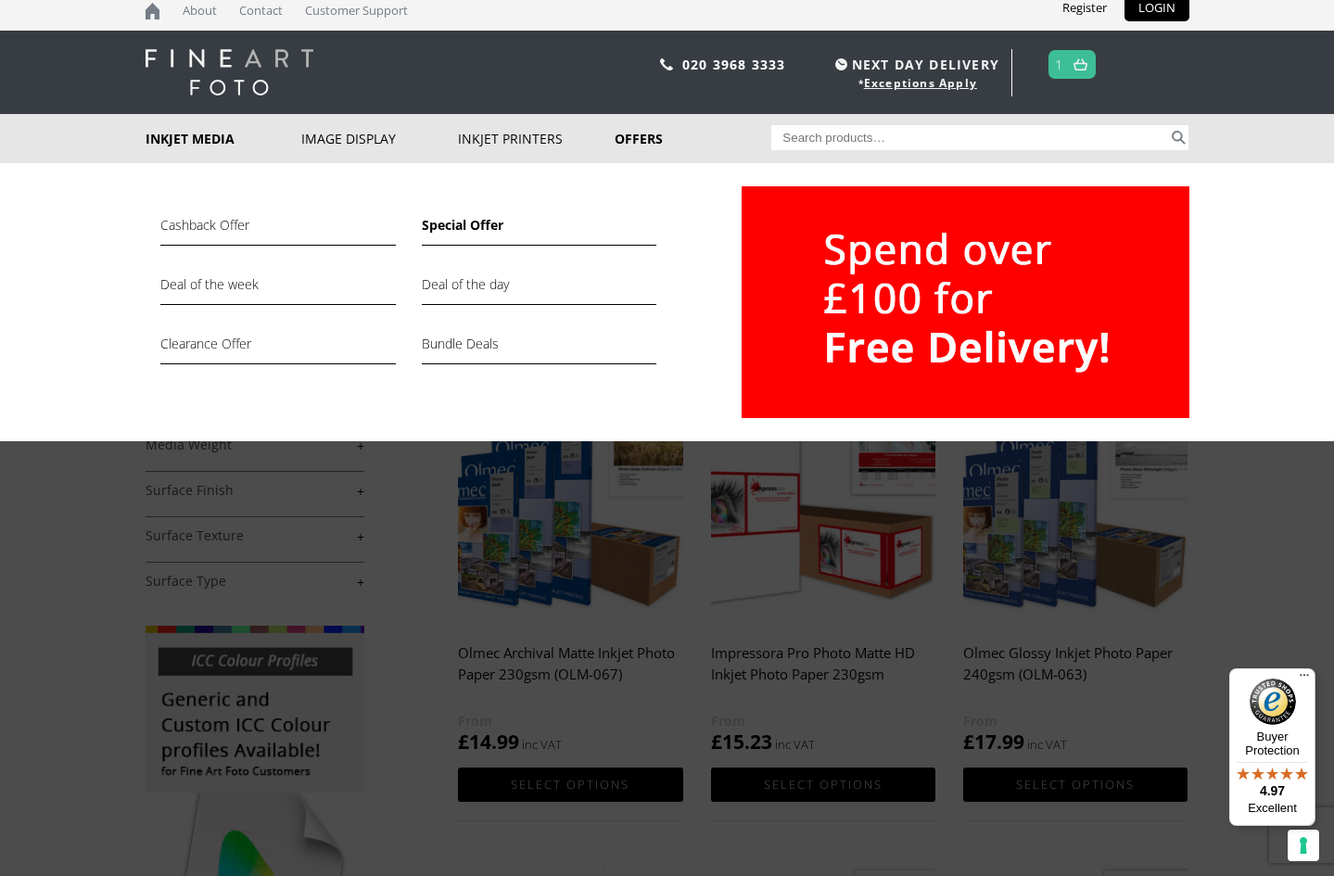
click at [449, 230] on link "Special Offer" at bounding box center [539, 230] width 235 height 32
click at [247, 282] on link "Deal of the week" at bounding box center [277, 290] width 235 height 32
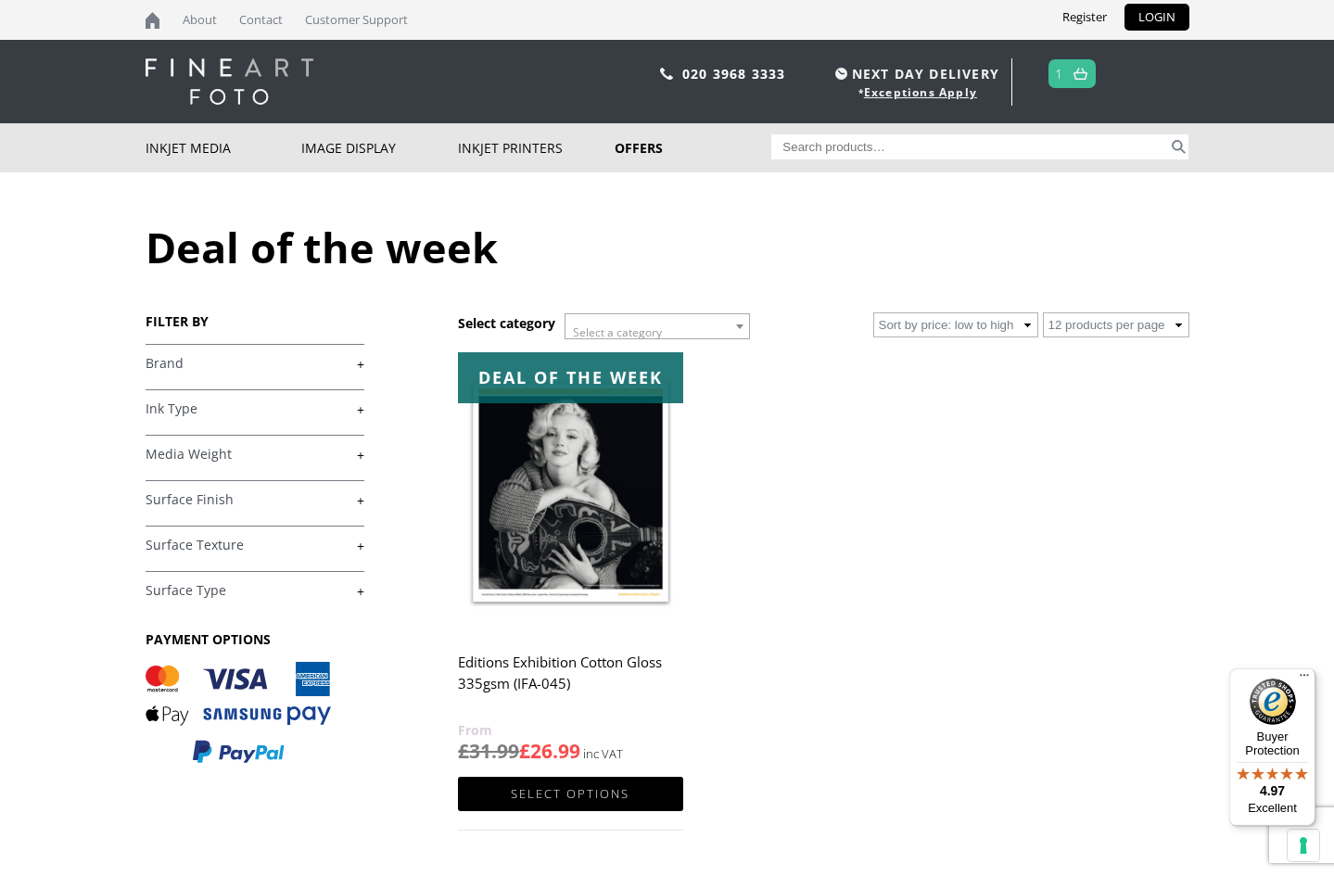
click at [572, 469] on img at bounding box center [570, 492] width 224 height 281
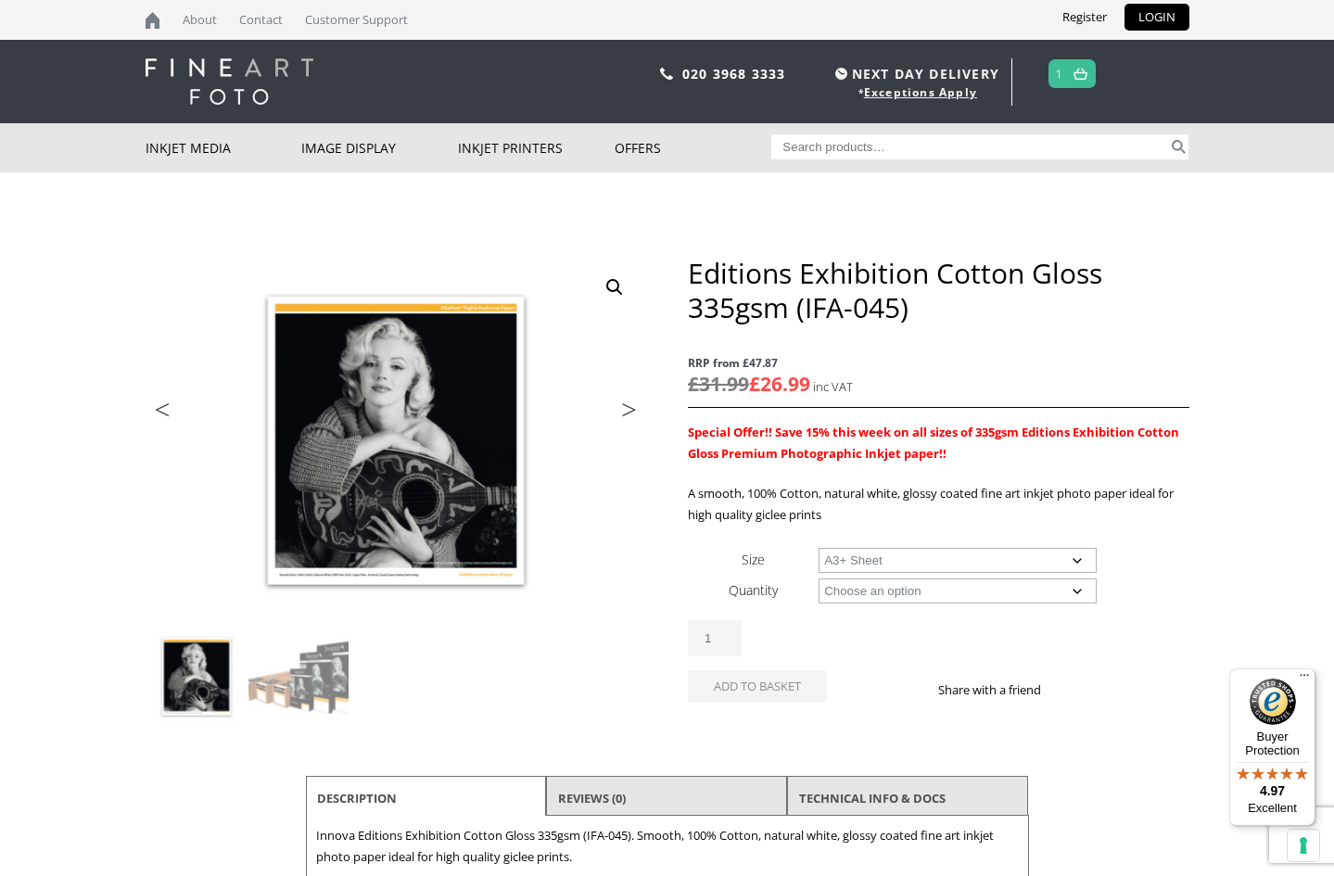
select select "a3-sheet-2"
select select "25-sheets"
select select "a3-sheet-2"
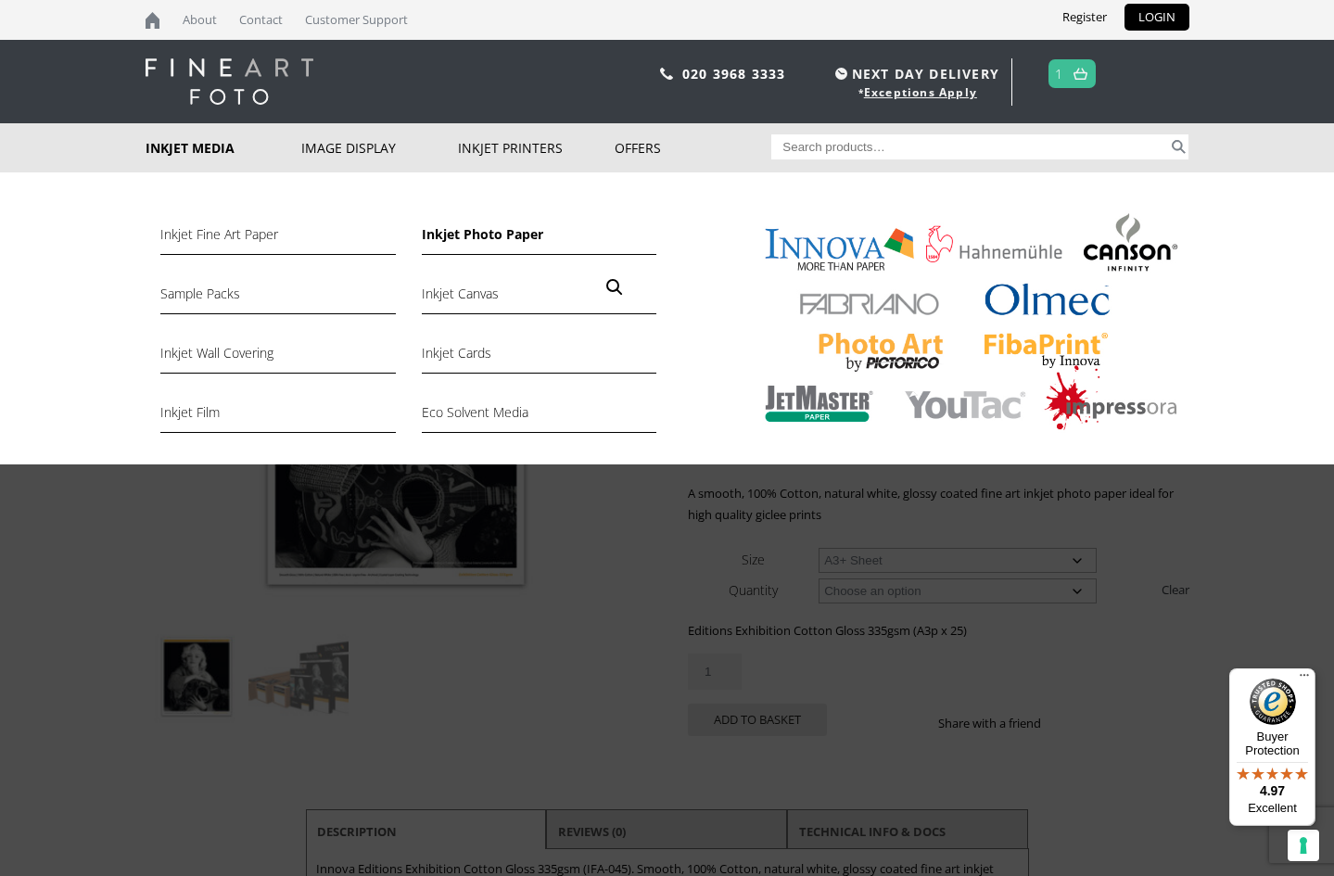
click at [466, 244] on link "Inkjet Photo Paper" at bounding box center [539, 239] width 235 height 32
click at [466, 238] on link "Inkjet Photo Paper" at bounding box center [539, 239] width 235 height 32
click at [473, 229] on link "Inkjet Photo Paper" at bounding box center [539, 239] width 235 height 32
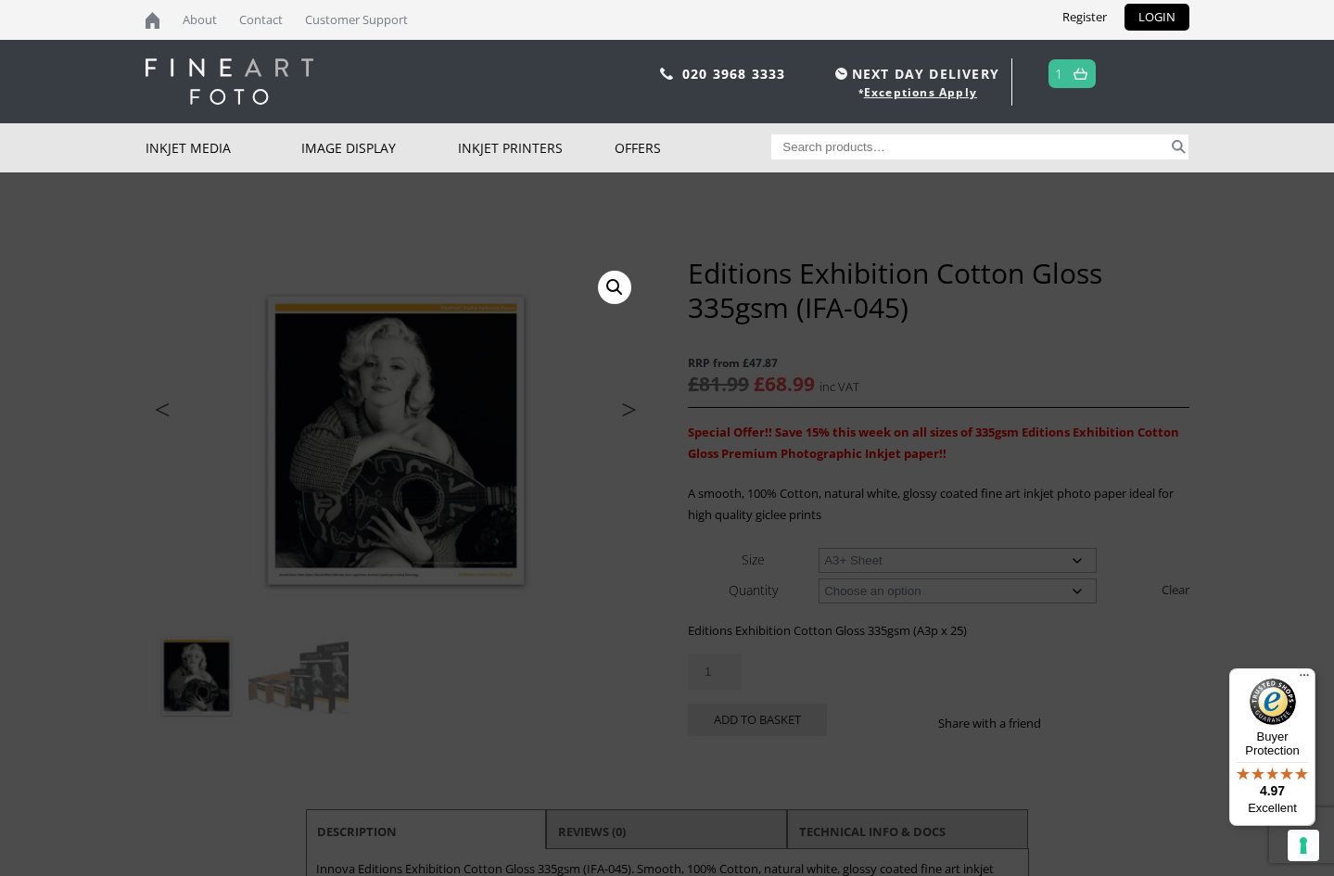
click at [584, 573] on img at bounding box center [262, 620] width 992 height 733
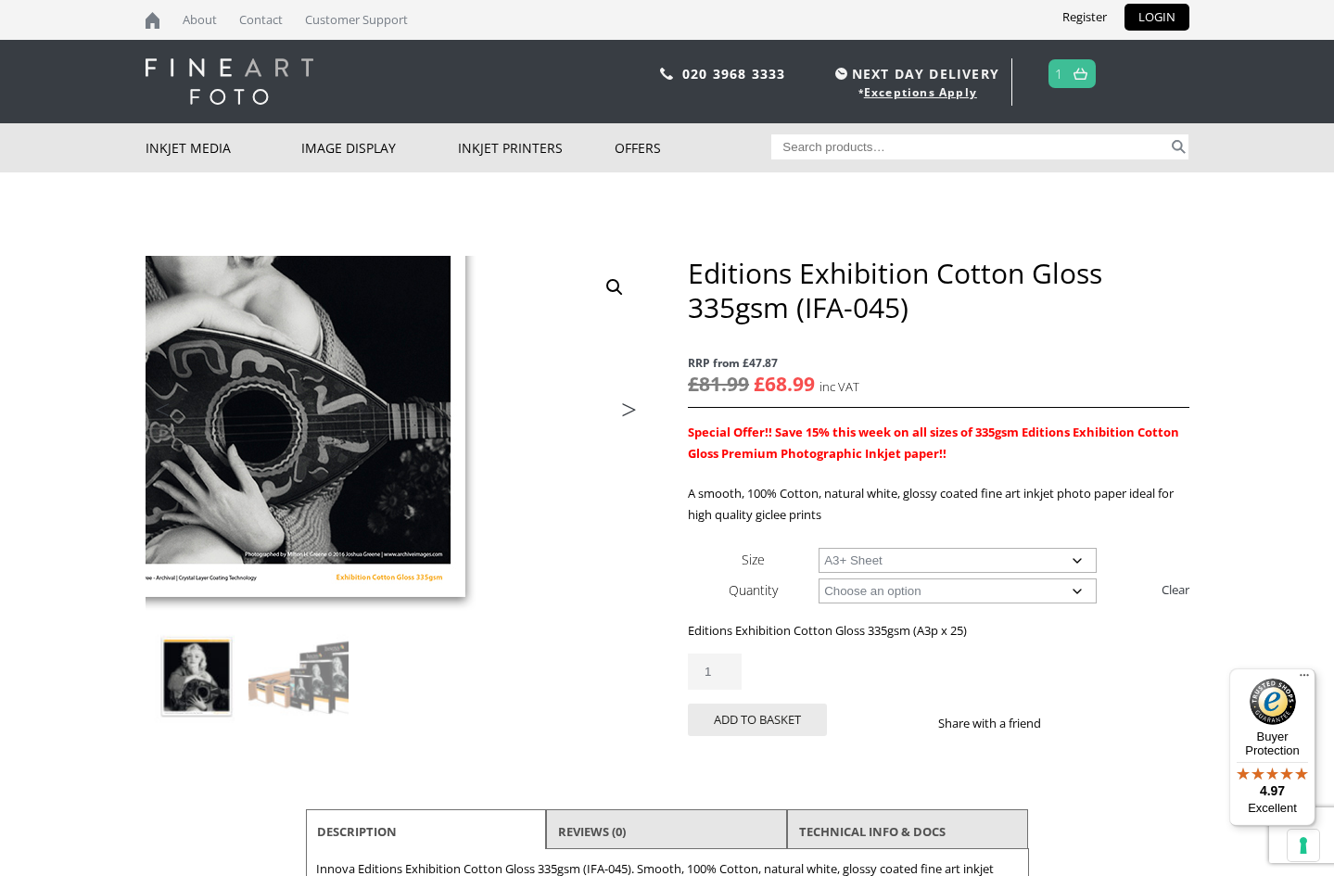
click at [791, 147] on input "Search for:" at bounding box center [969, 146] width 397 height 25
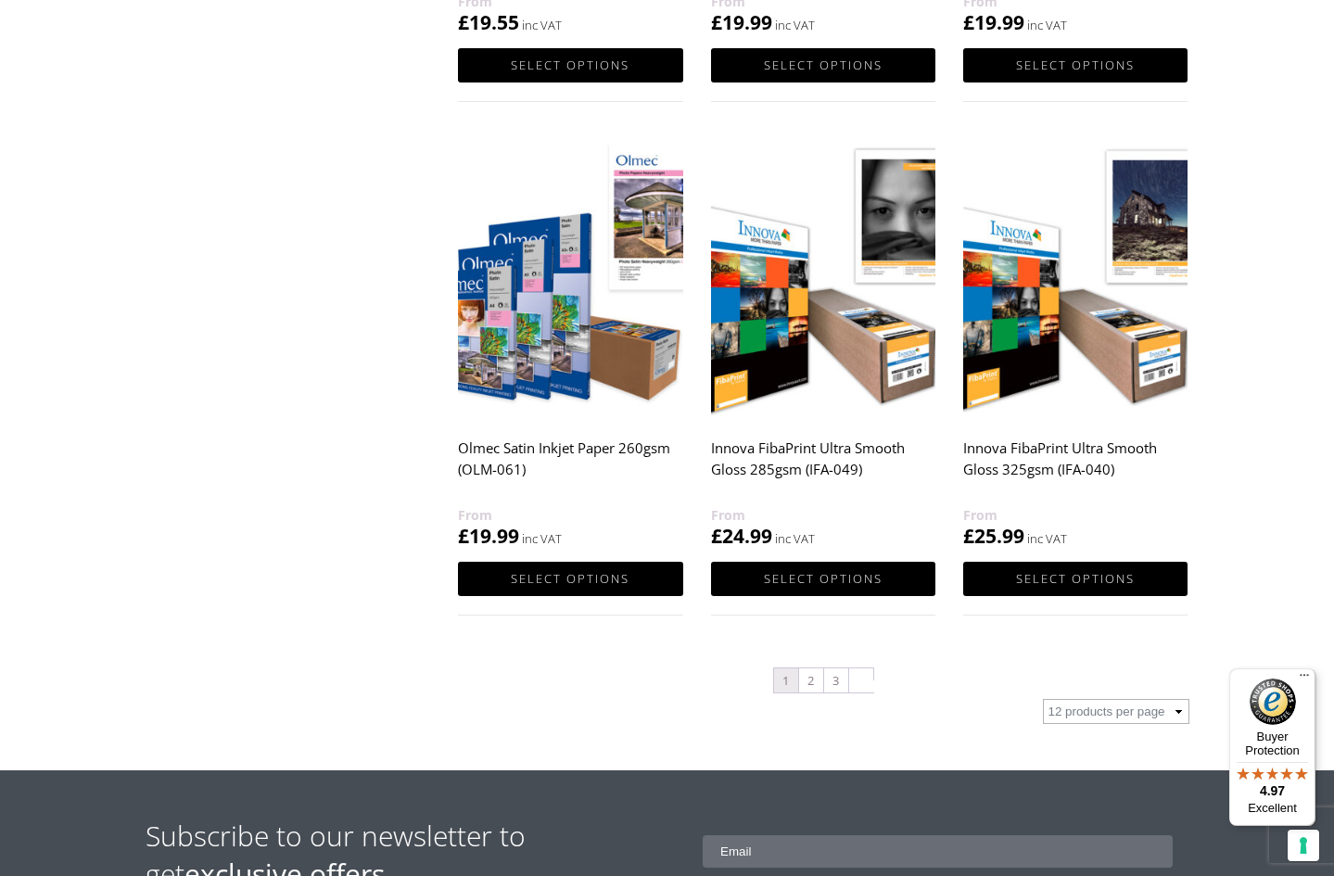
scroll to position [1759, 0]
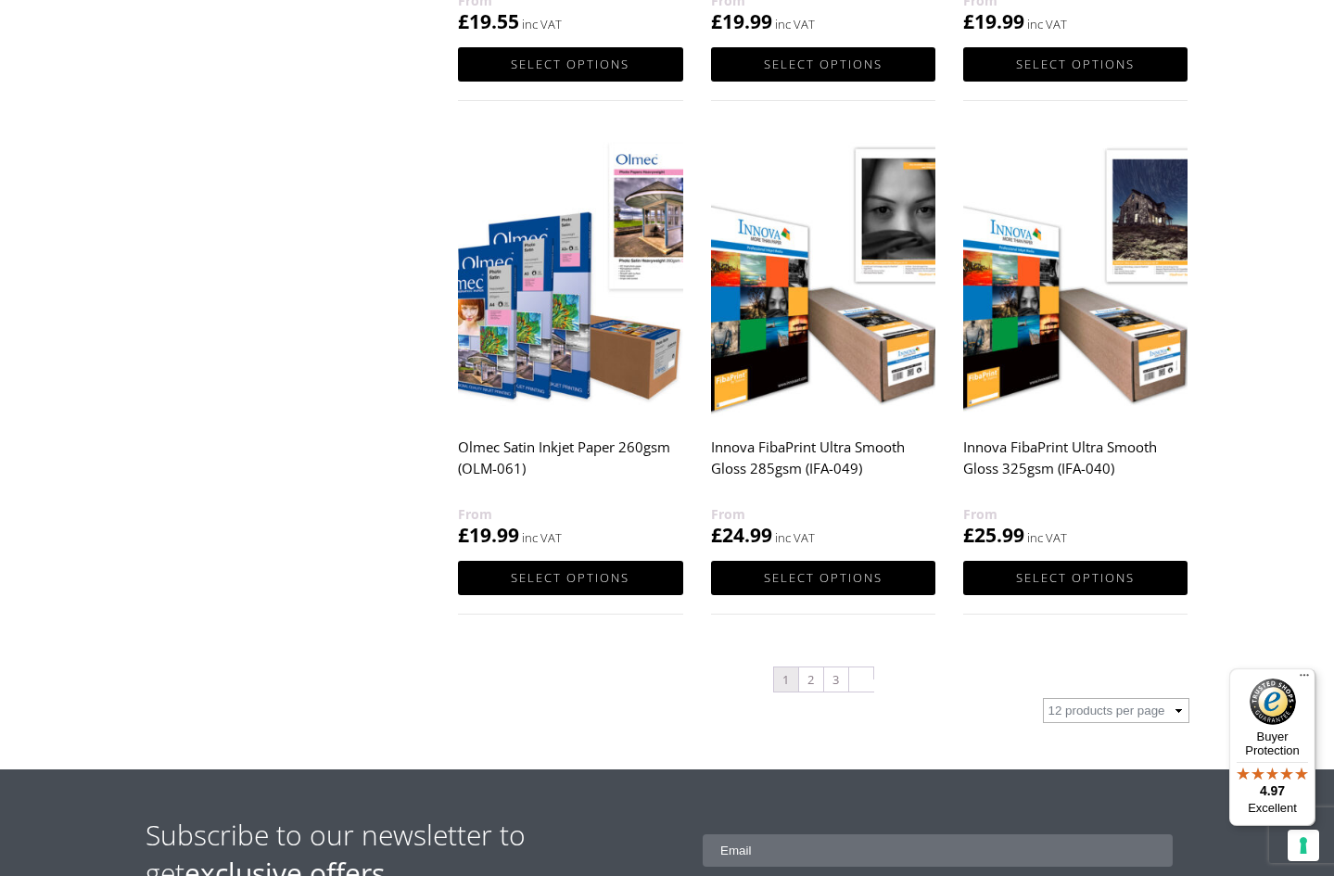
click at [792, 447] on h2 "Innova FibaPrint Ultra Smooth Gloss 285gsm (IFA-049)" at bounding box center [823, 466] width 224 height 74
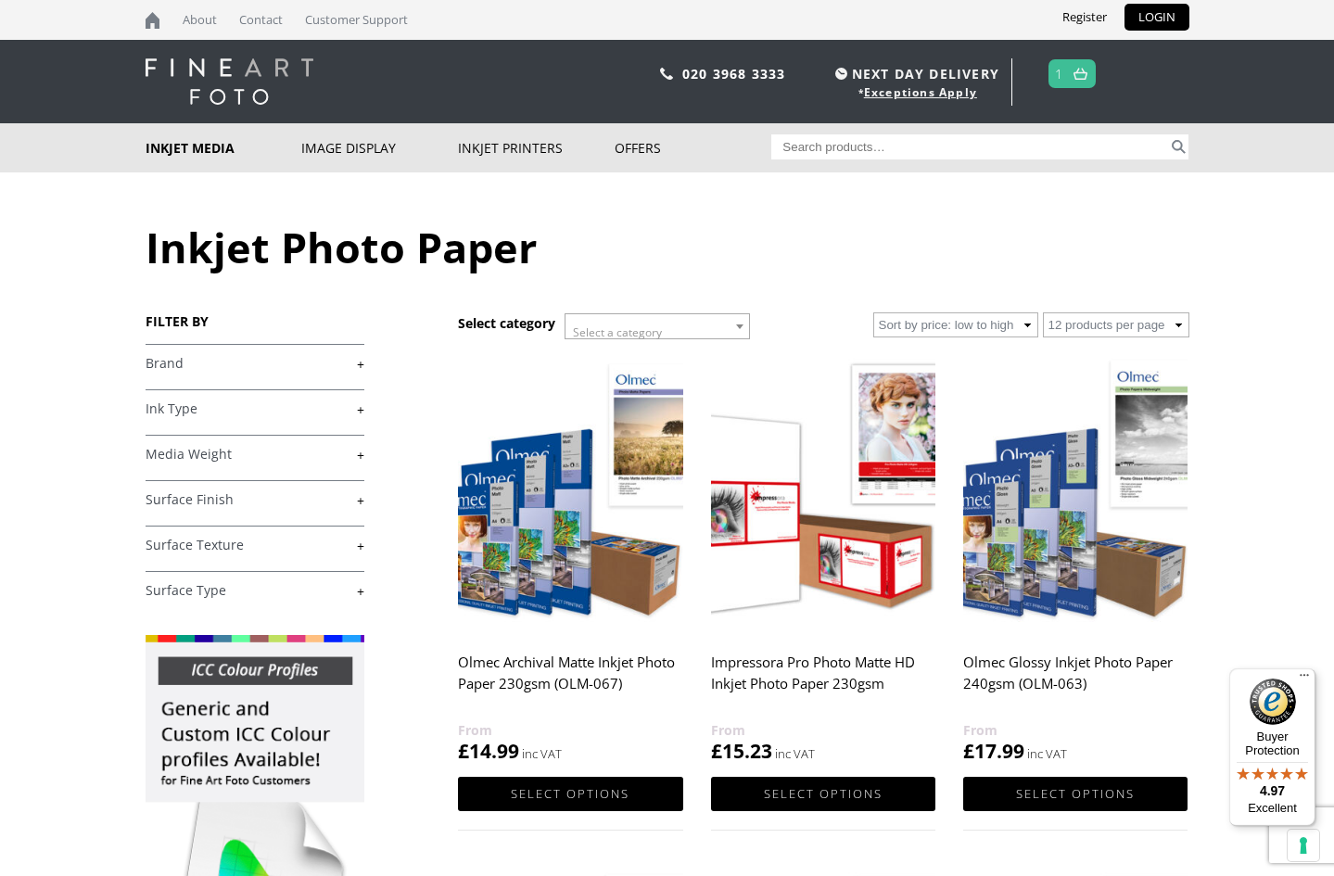
scroll to position [0, 0]
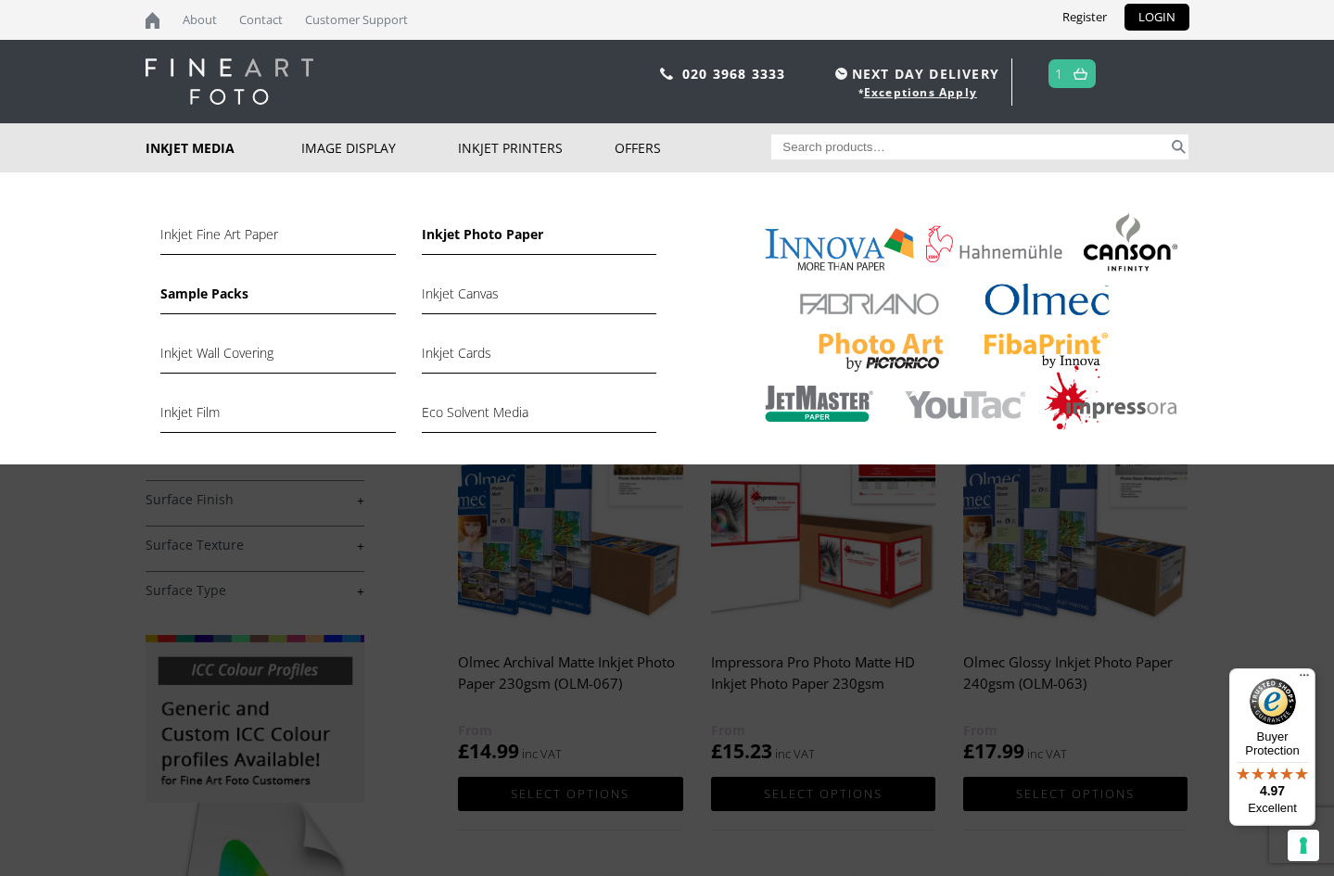
click at [193, 289] on link "Sample Packs" at bounding box center [277, 299] width 235 height 32
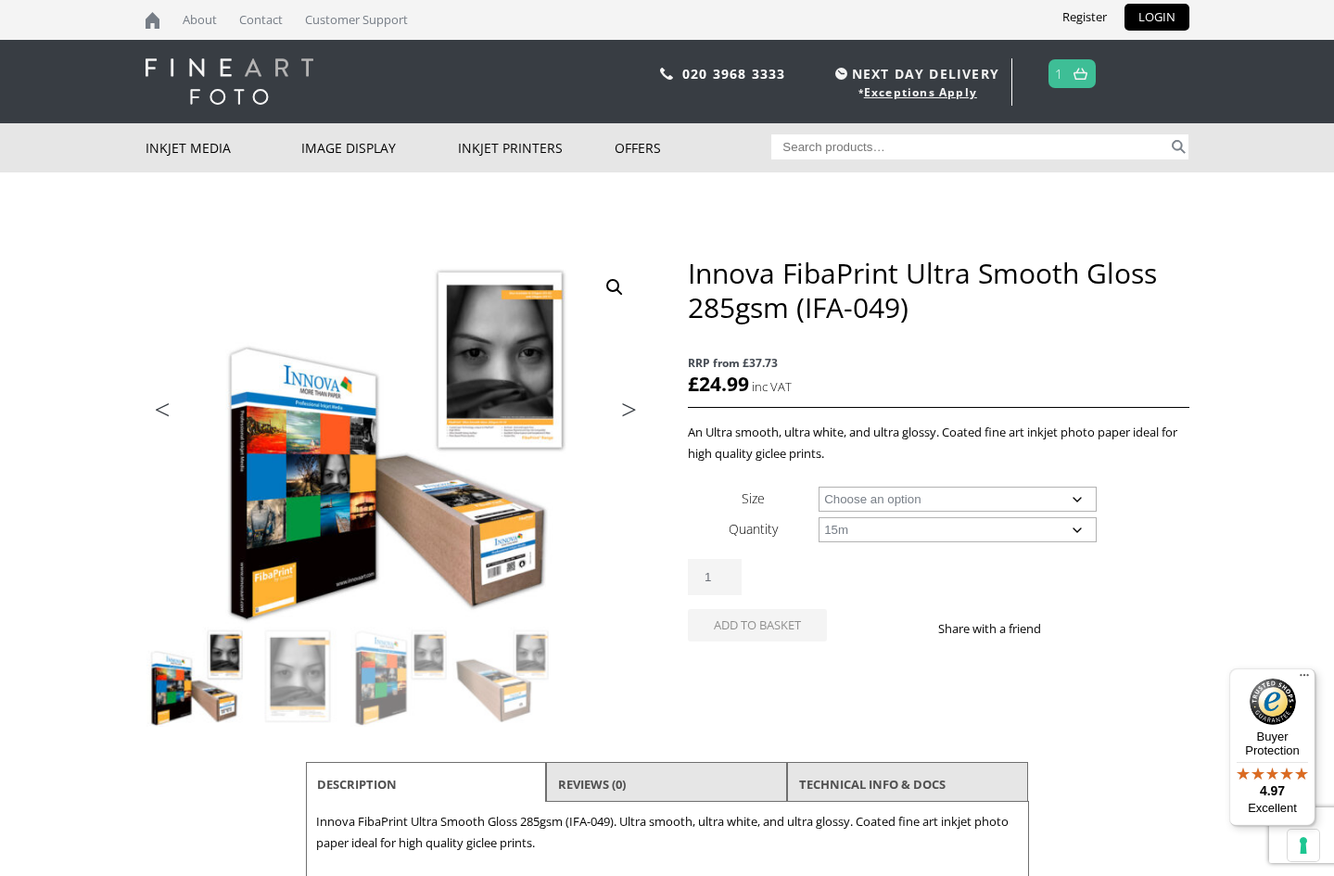
select select "15m"
select select "24-wide-roll"
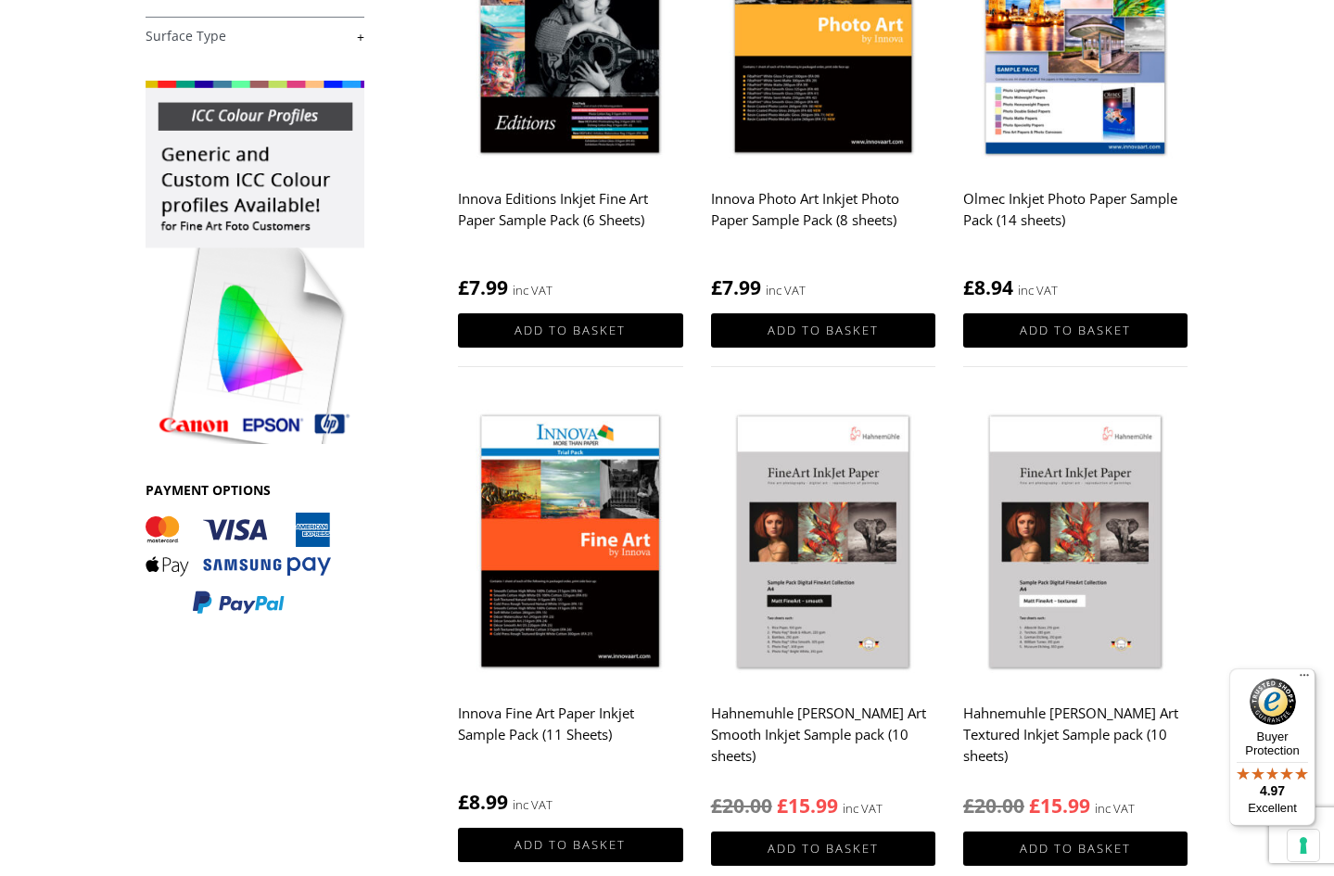
scroll to position [464, 0]
click at [547, 548] on img at bounding box center [570, 543] width 224 height 281
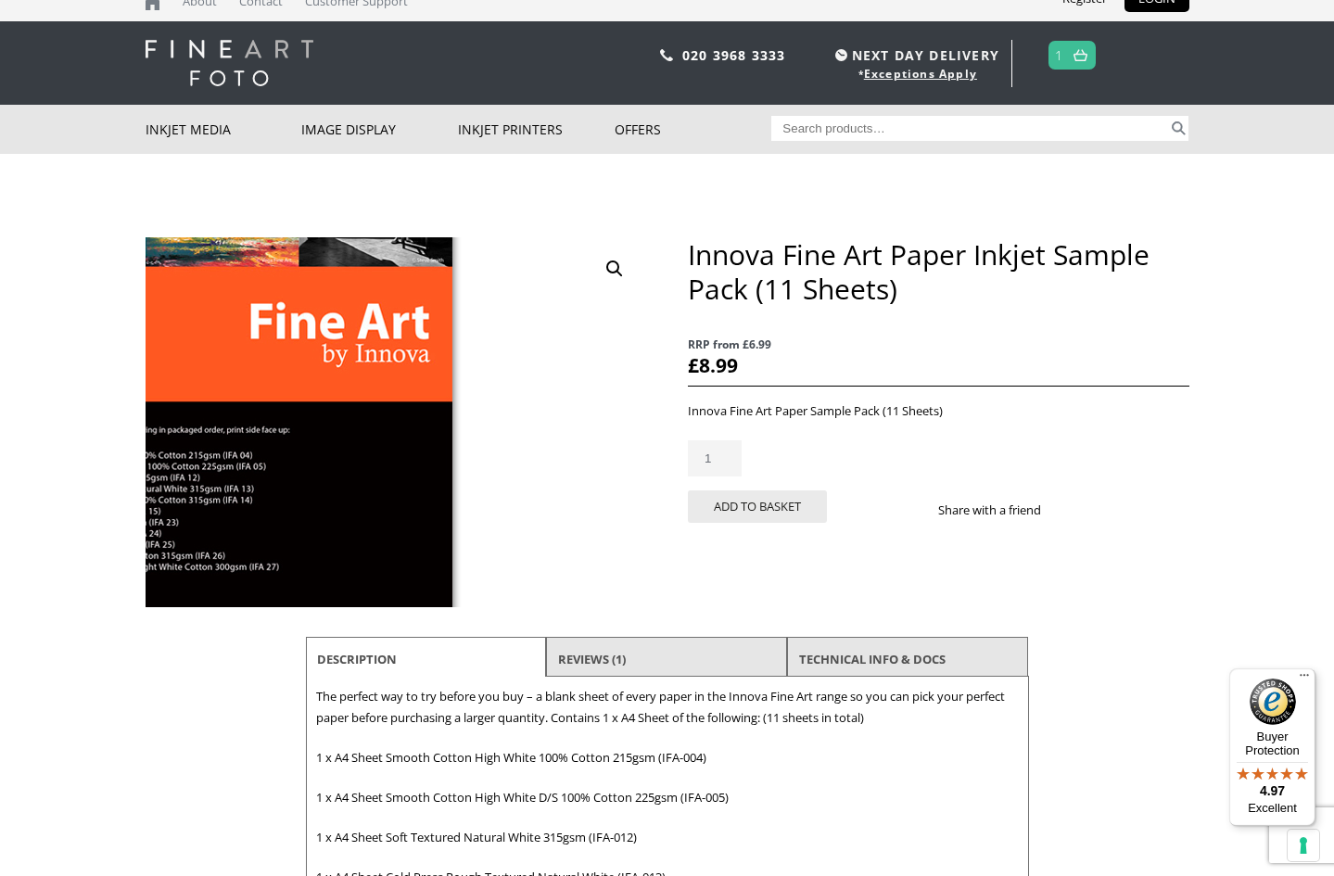
scroll to position [19, 0]
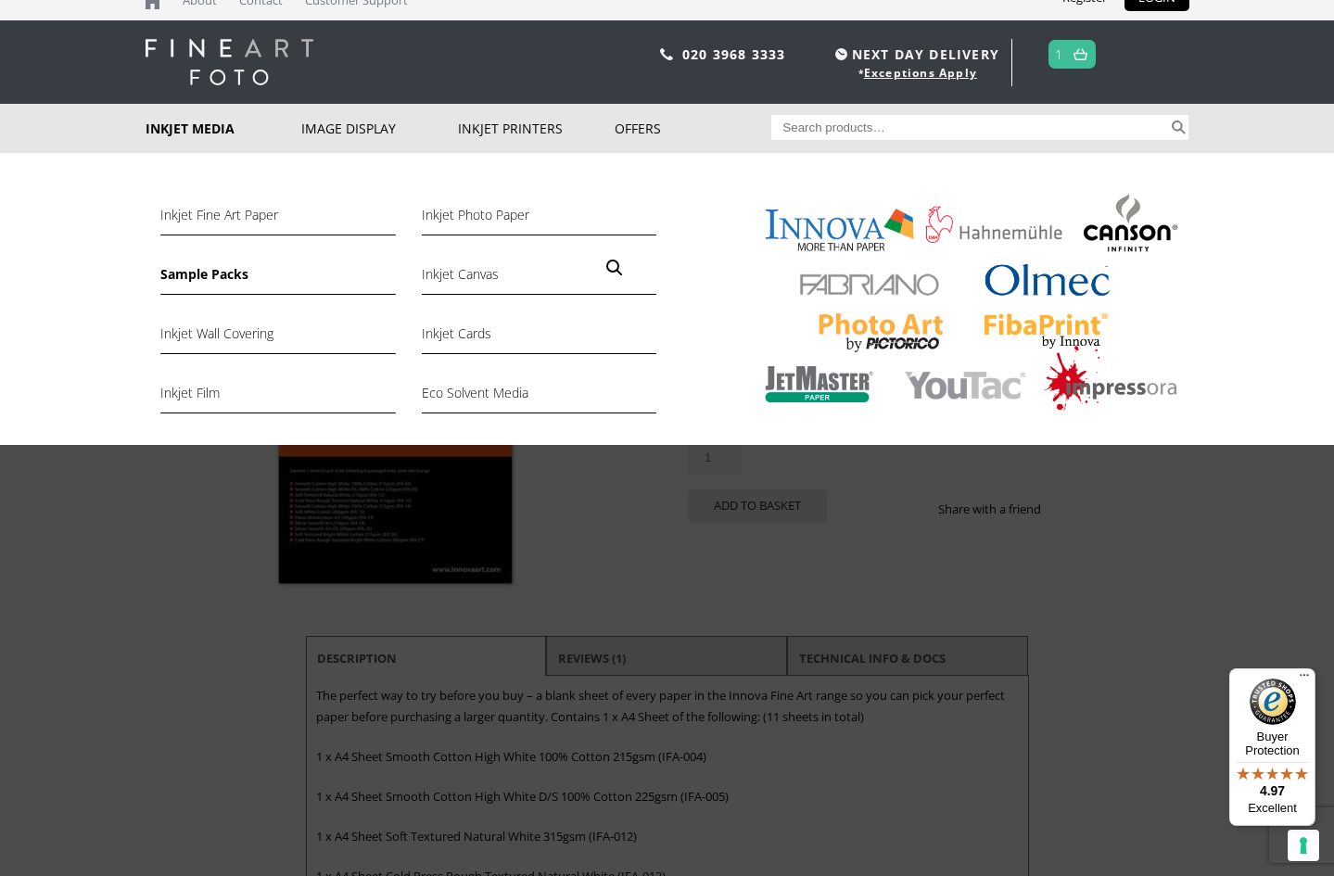
click at [210, 269] on link "Sample Packs" at bounding box center [277, 279] width 235 height 32
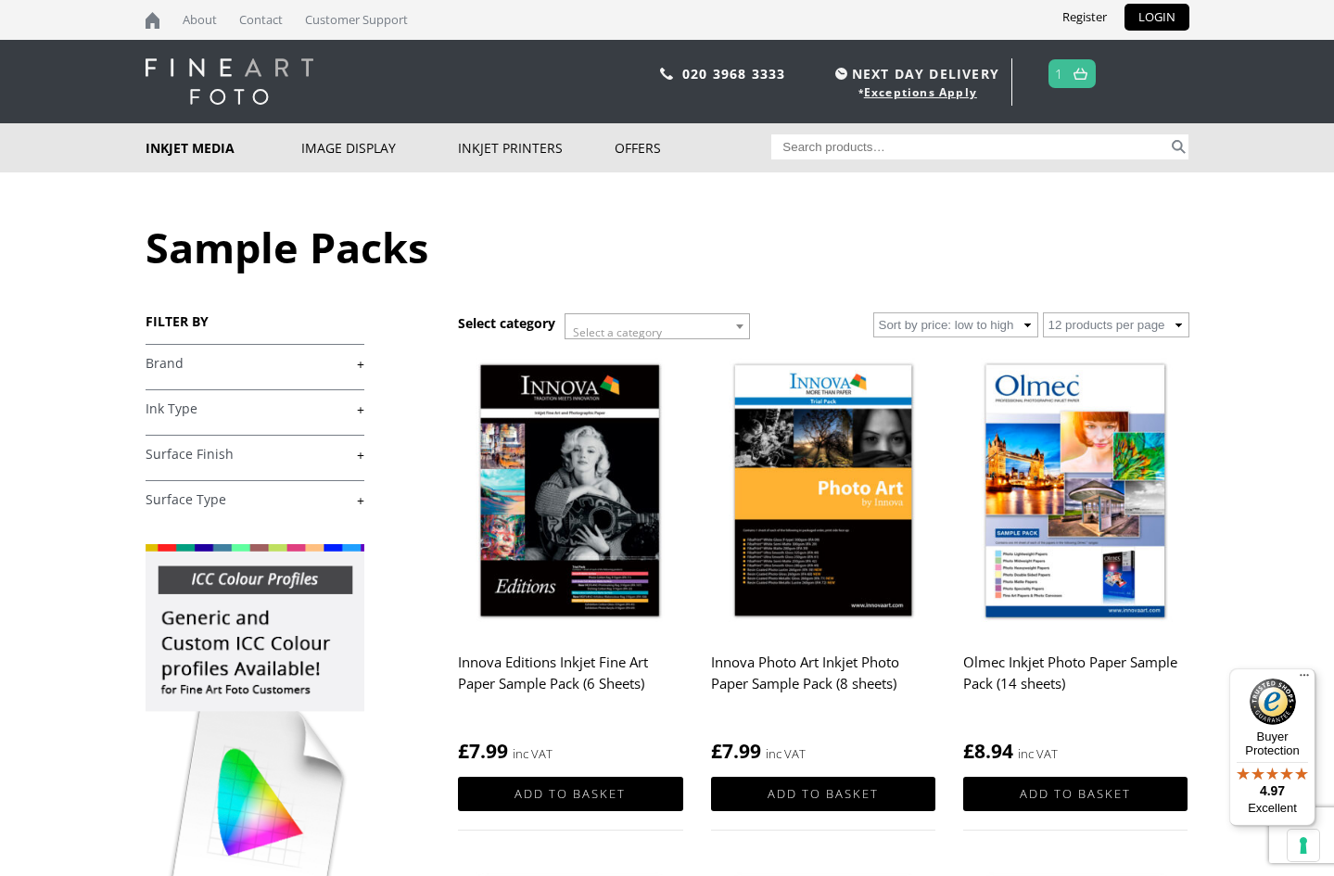
click at [781, 486] on img at bounding box center [823, 492] width 224 height 281
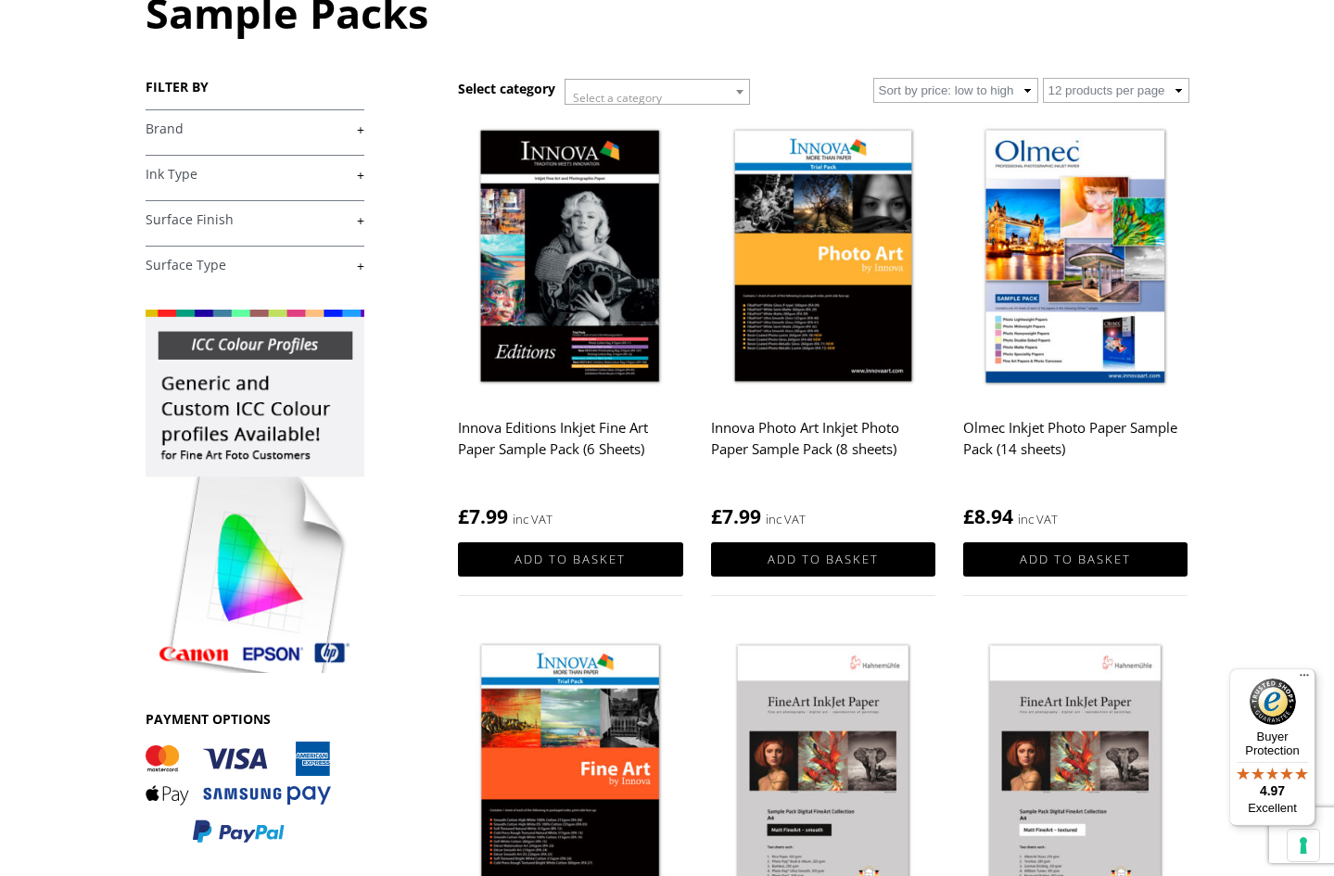
scroll to position [223, 0]
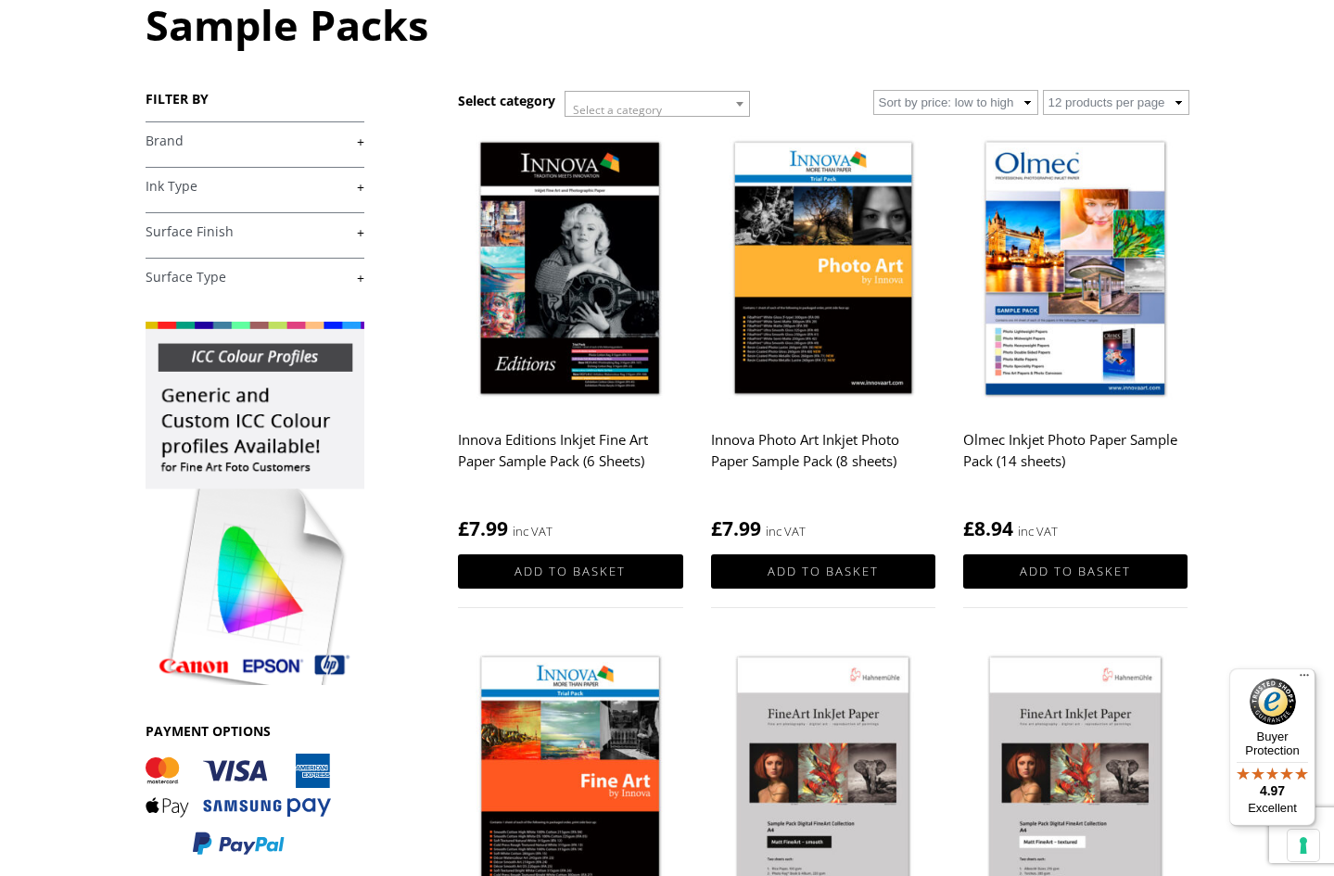
click at [575, 279] on img at bounding box center [570, 270] width 224 height 281
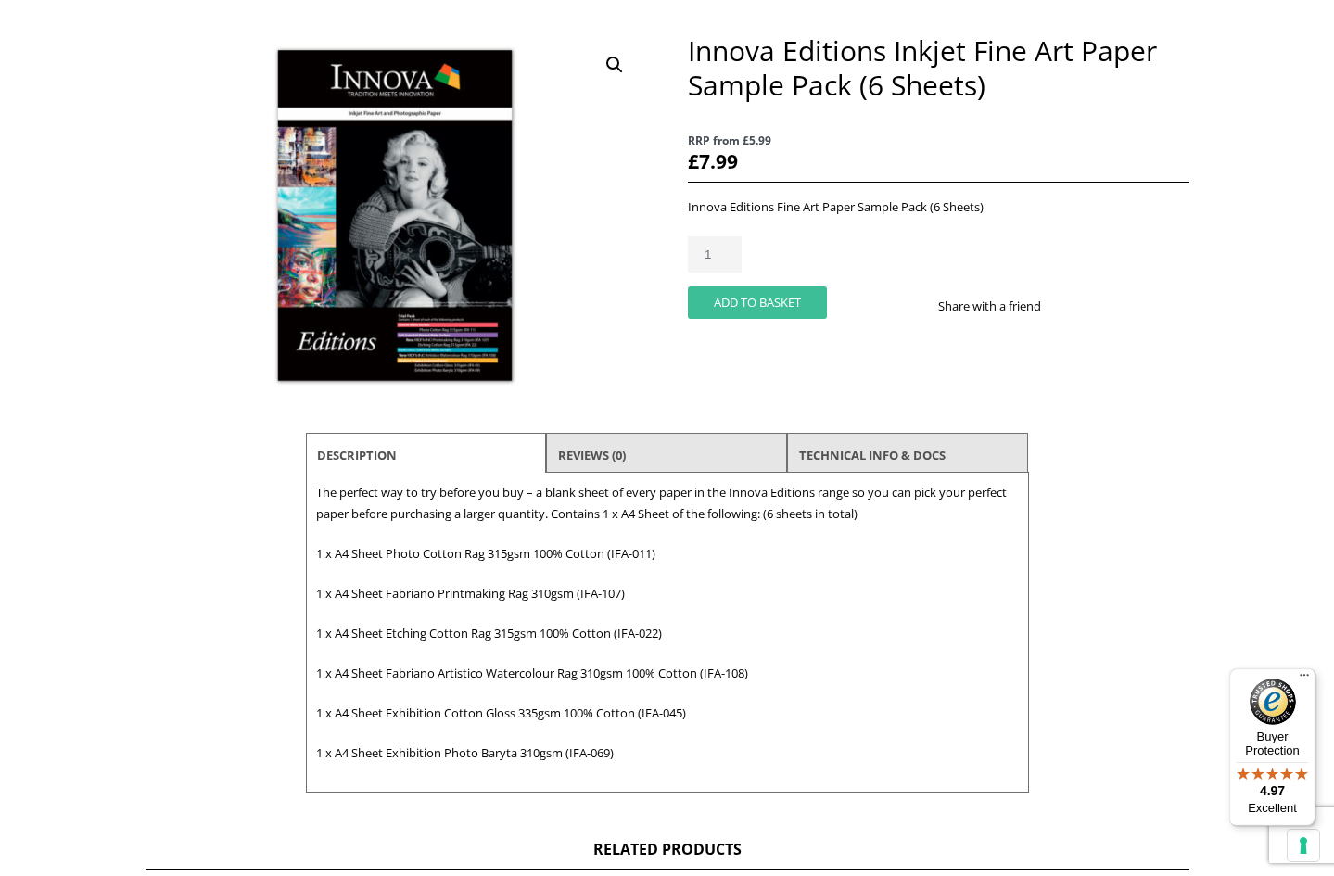
click at [760, 296] on button "Add to basket" at bounding box center [757, 303] width 139 height 32
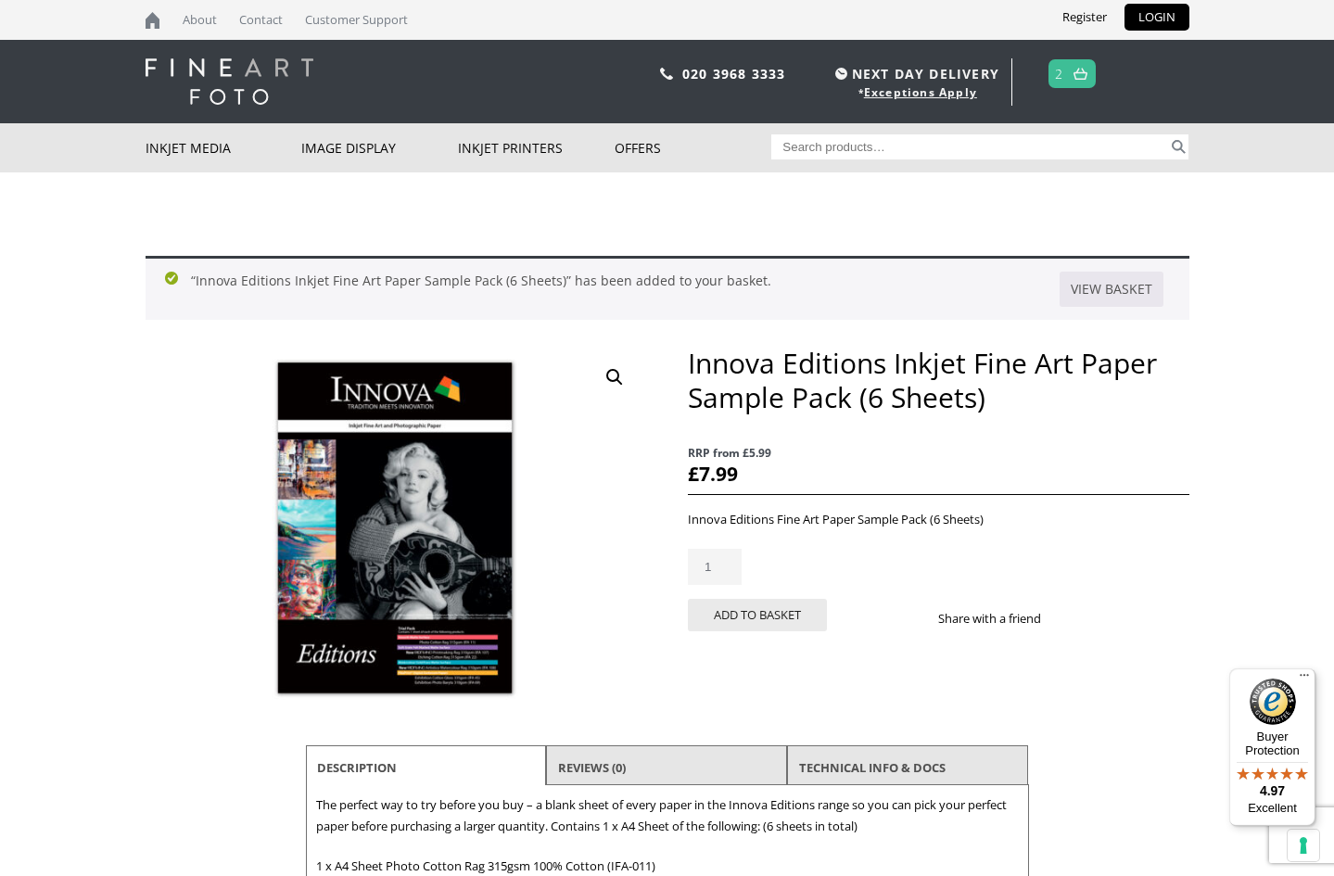
click at [1061, 75] on link "2" at bounding box center [1059, 73] width 8 height 27
